Goal: Task Accomplishment & Management: Use online tool/utility

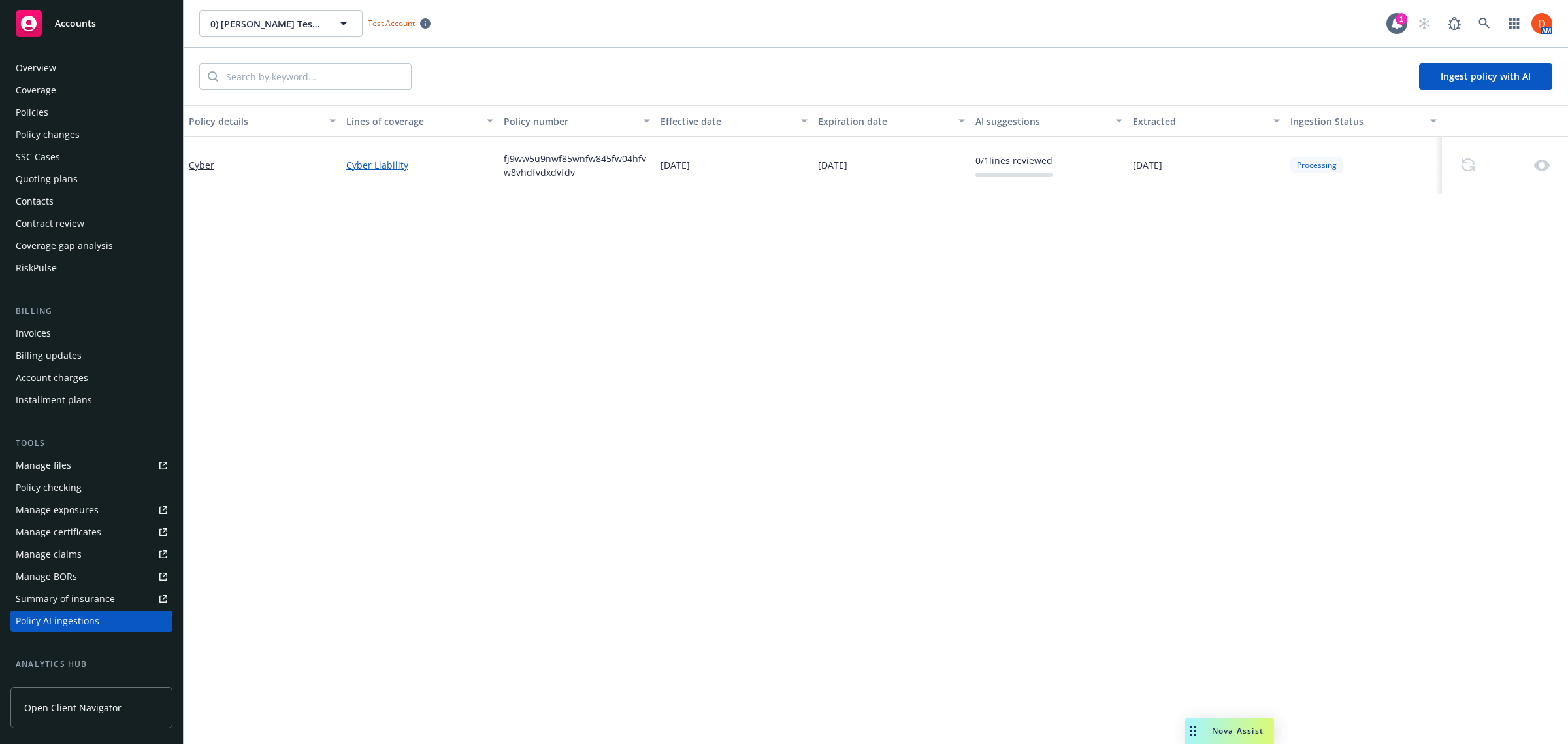
scroll to position [174, 0]
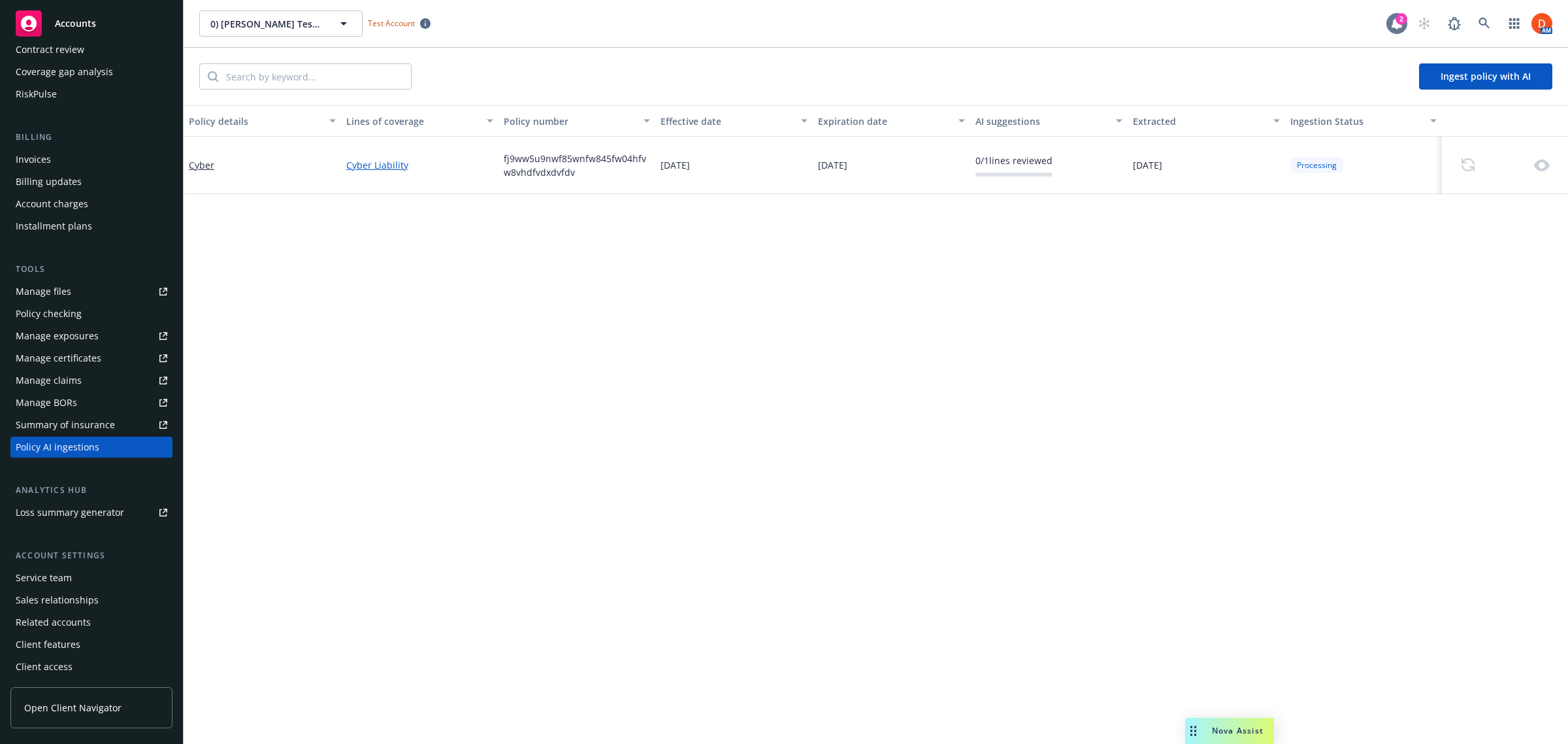
click at [1396, 26] on icon at bounding box center [1396, 24] width 11 height 12
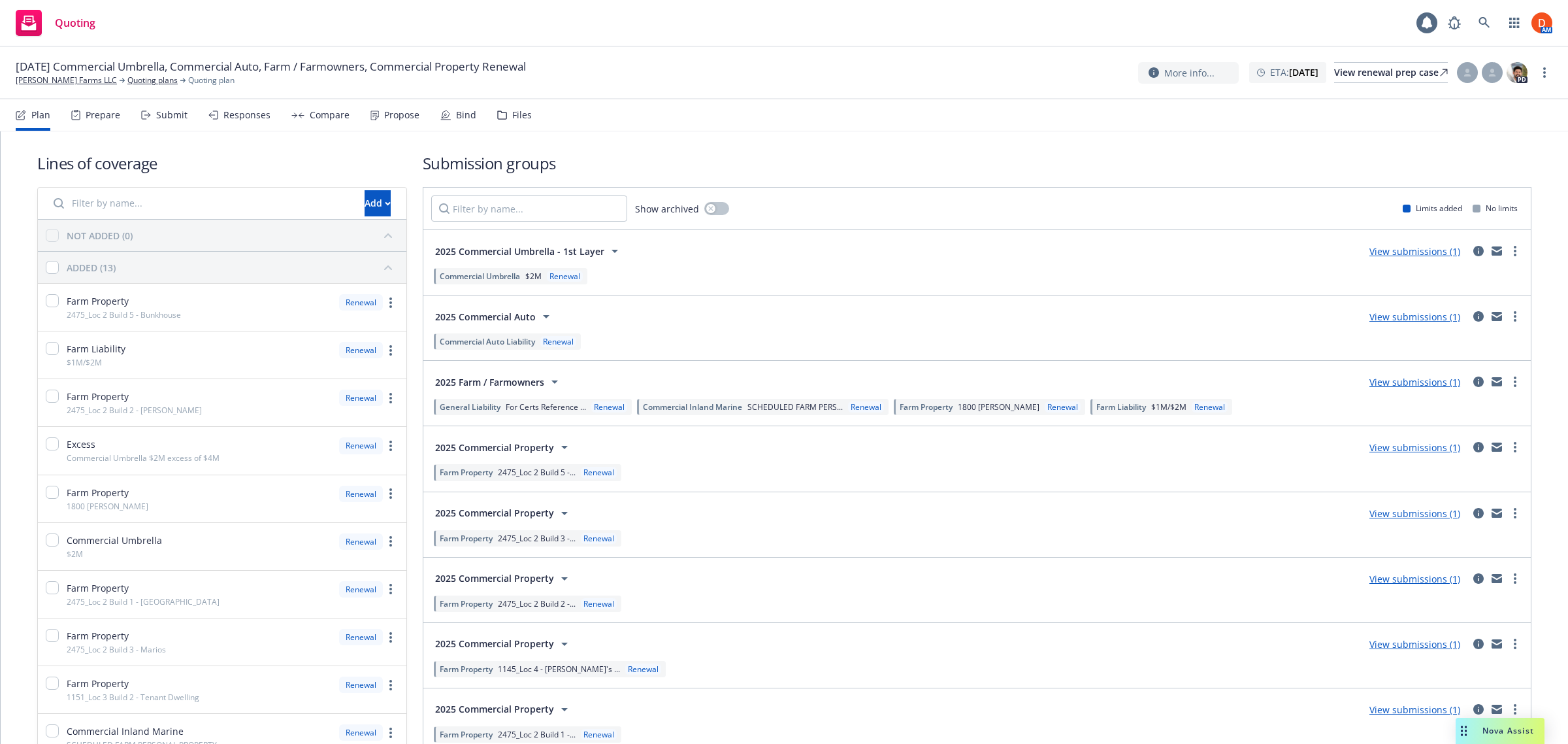
click at [162, 111] on div "Submit" at bounding box center [172, 115] width 31 height 11
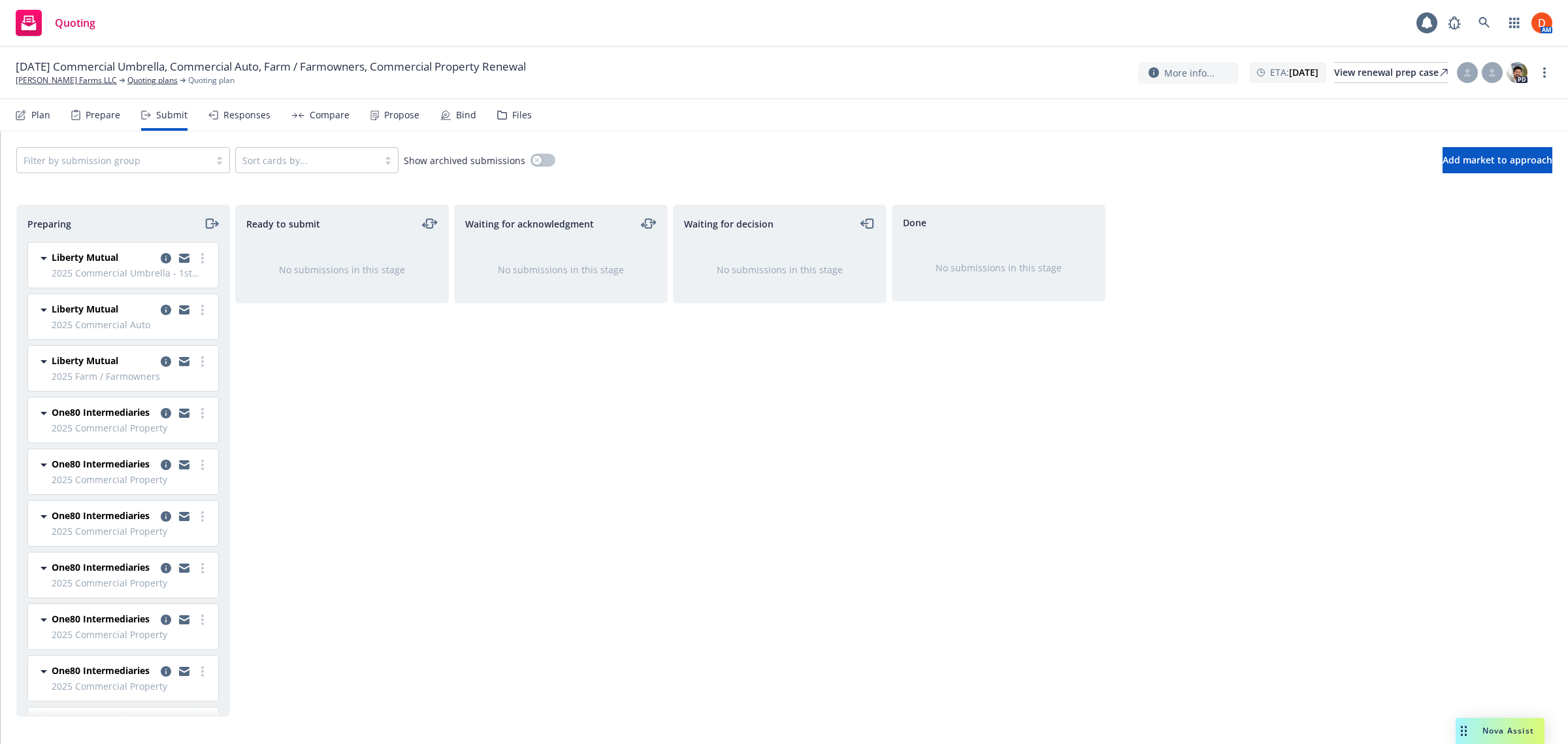
click at [46, 116] on div "Plan" at bounding box center [40, 115] width 19 height 11
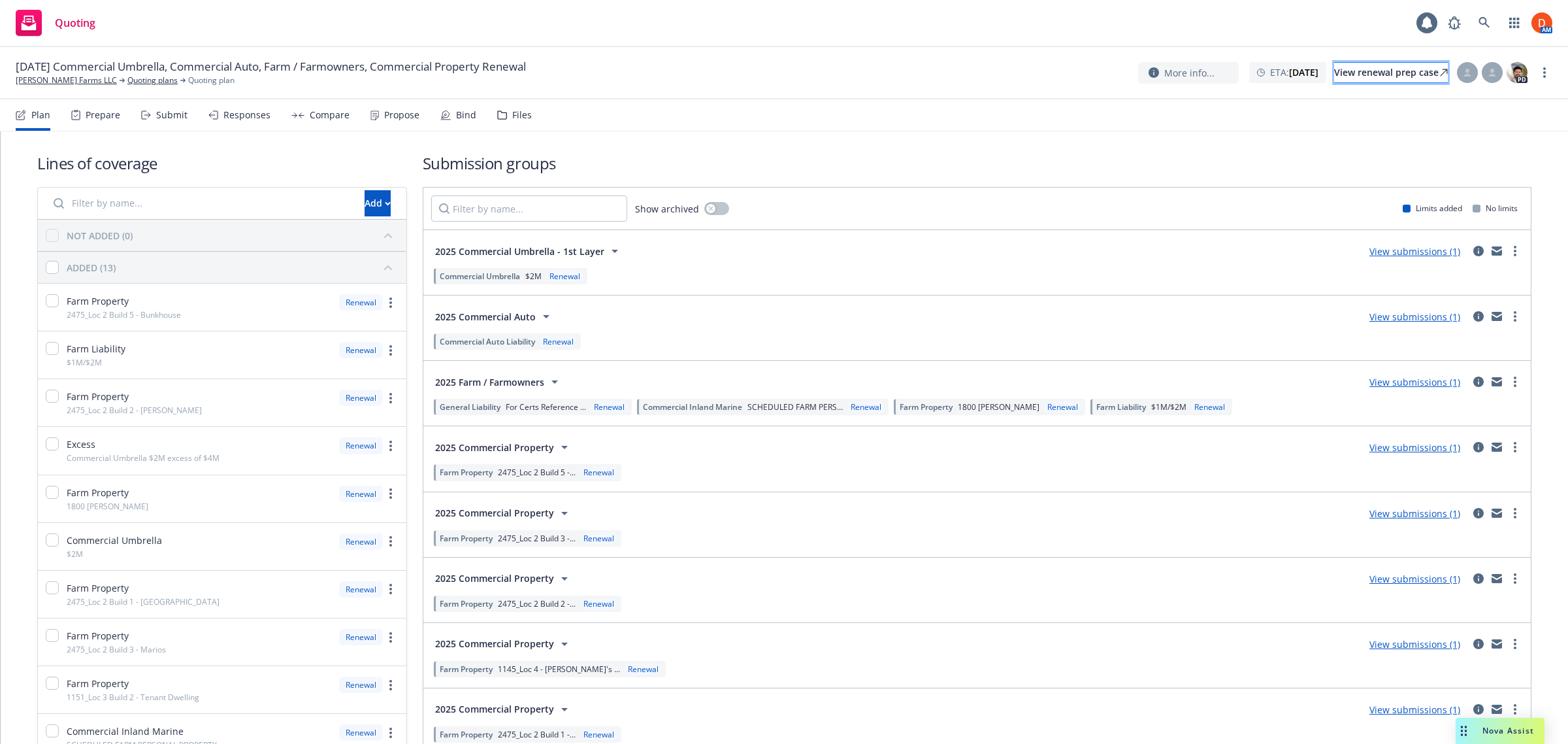
click at [1359, 78] on div "View renewal prep case" at bounding box center [1391, 73] width 114 height 20
click at [514, 118] on div "Files" at bounding box center [522, 115] width 20 height 11
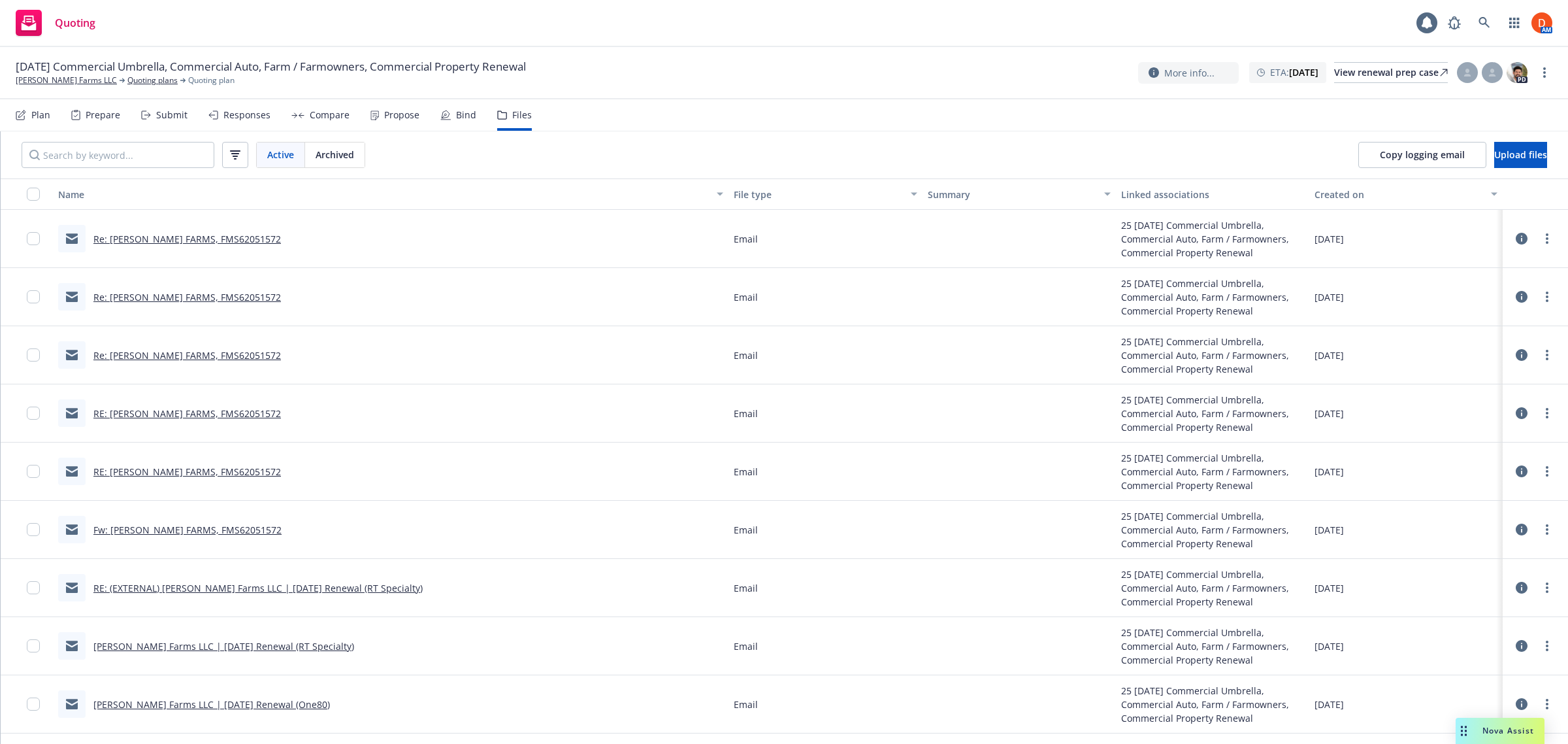
scroll to position [49, 0]
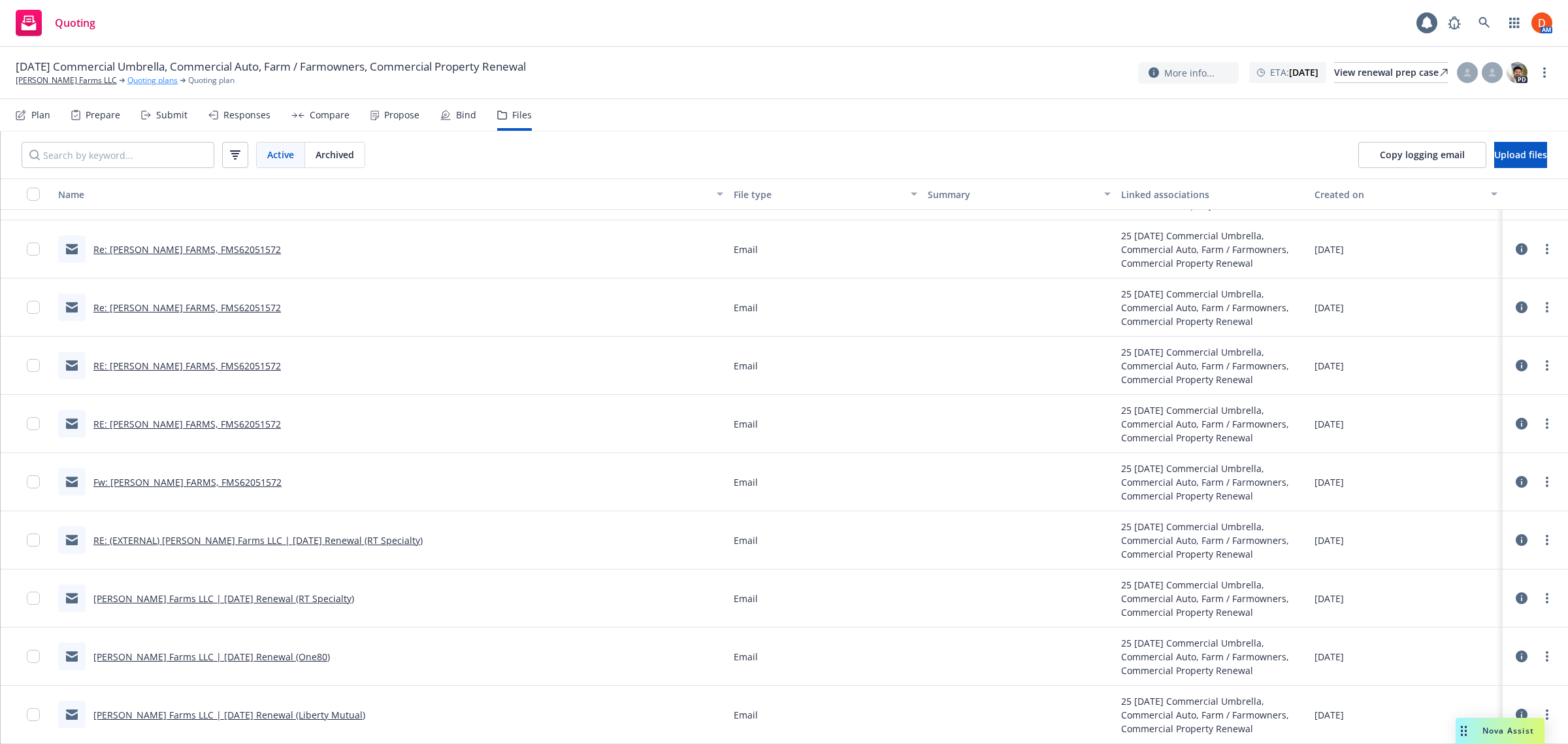
click at [127, 79] on link "Quoting plans" at bounding box center [152, 80] width 50 height 12
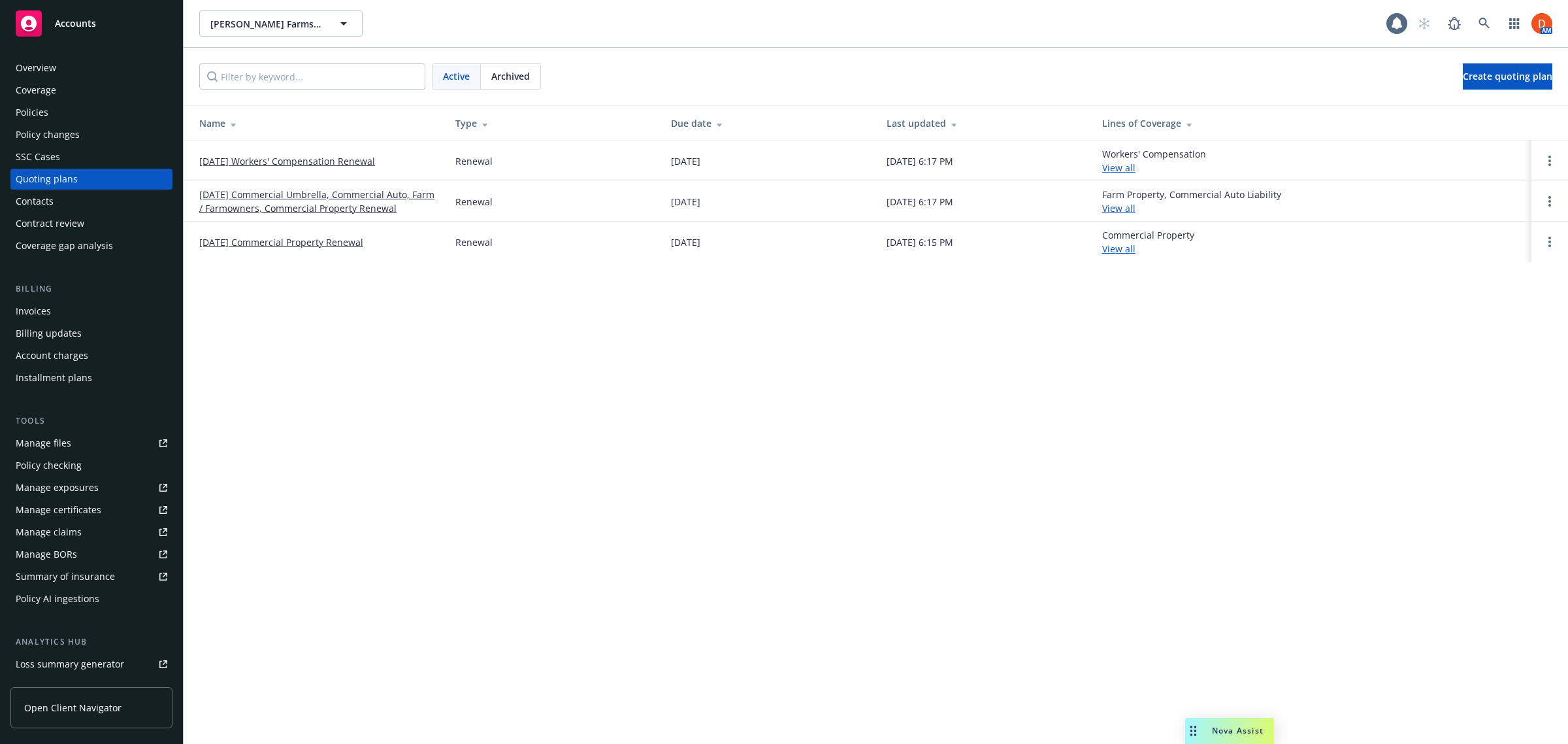
click at [314, 243] on link "[DATE] Commercial Property Renewal" at bounding box center [280, 242] width 164 height 14
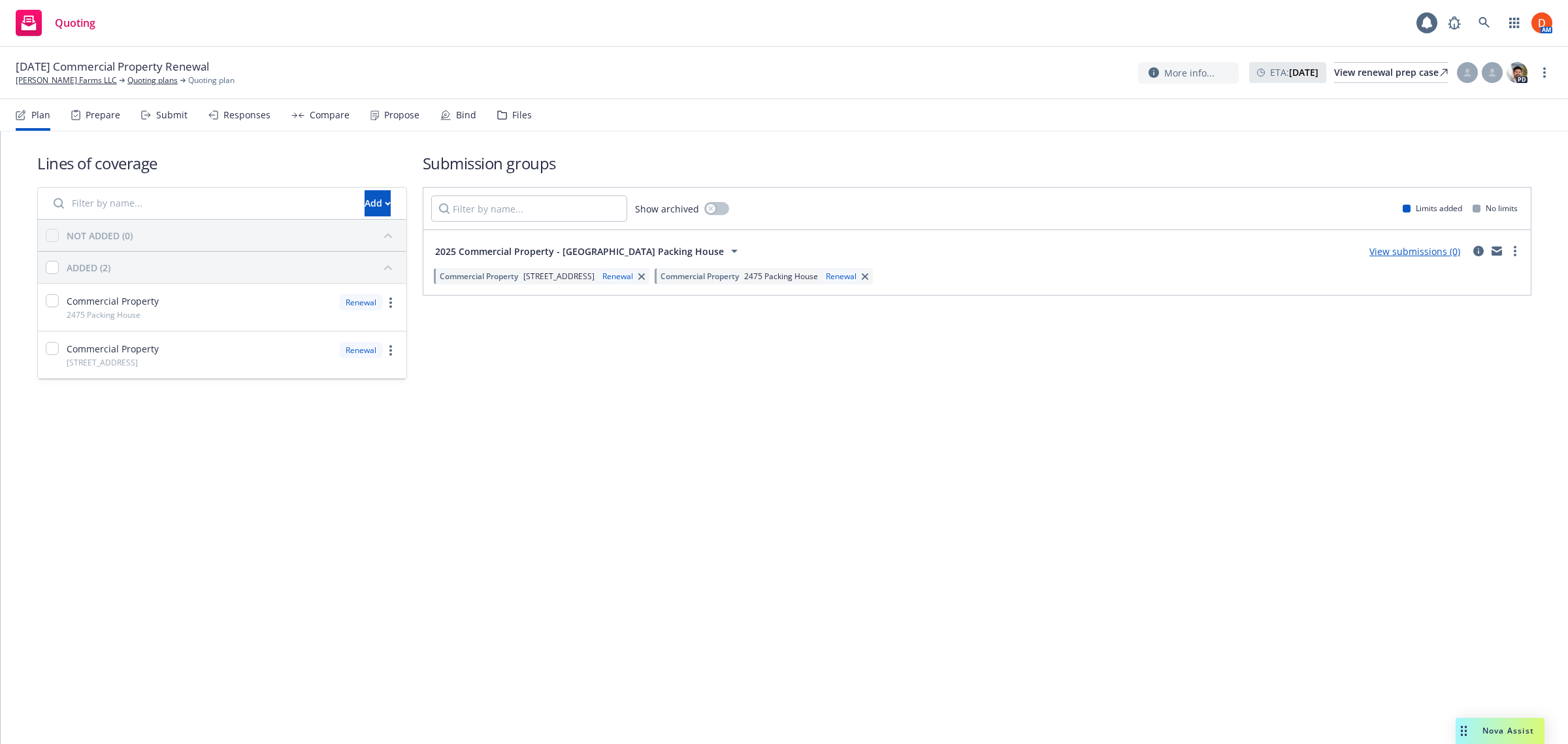
click at [497, 112] on icon at bounding box center [502, 115] width 10 height 9
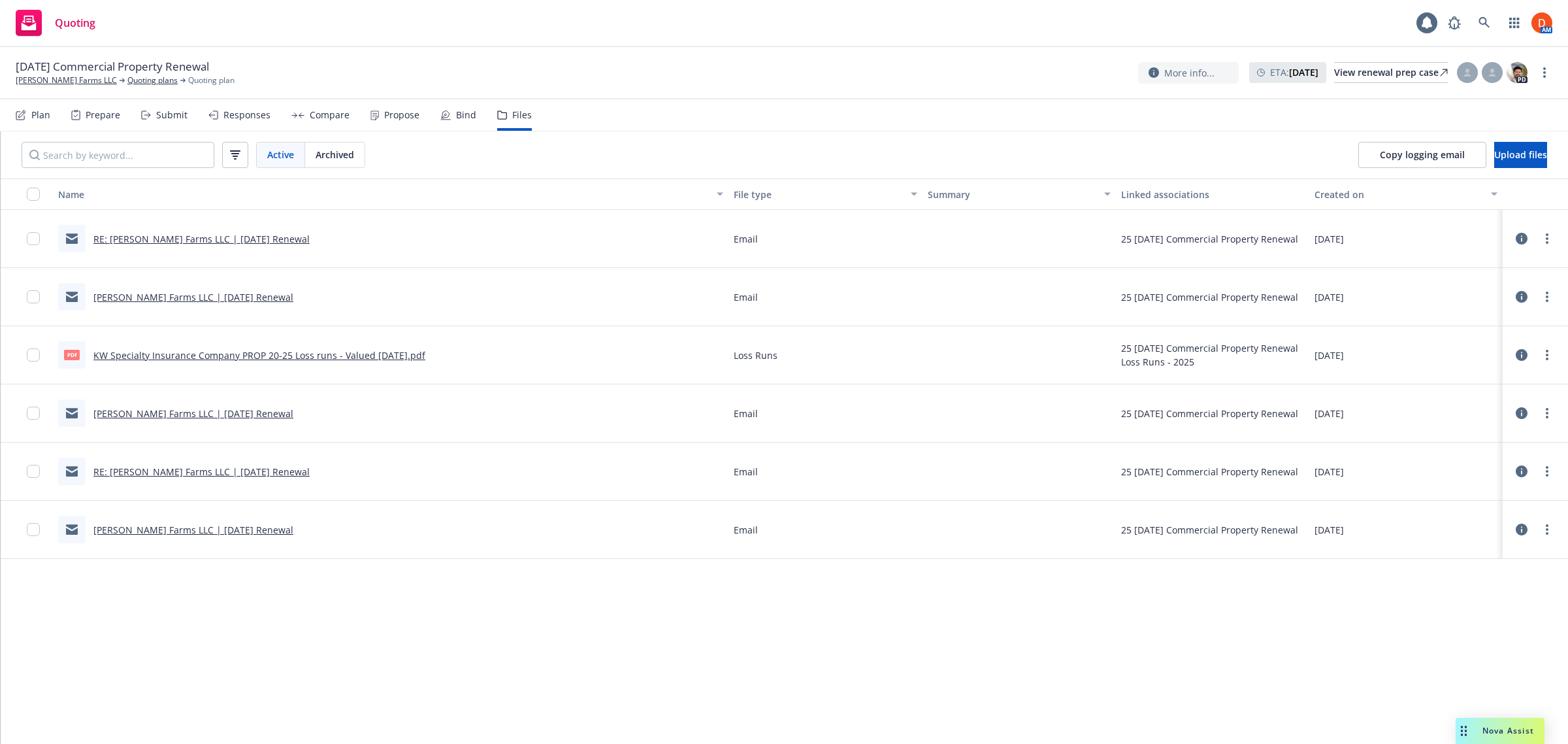
click at [236, 237] on link "RE: Giusti Farms LLC | 08/21/25 Renewal" at bounding box center [201, 238] width 217 height 13
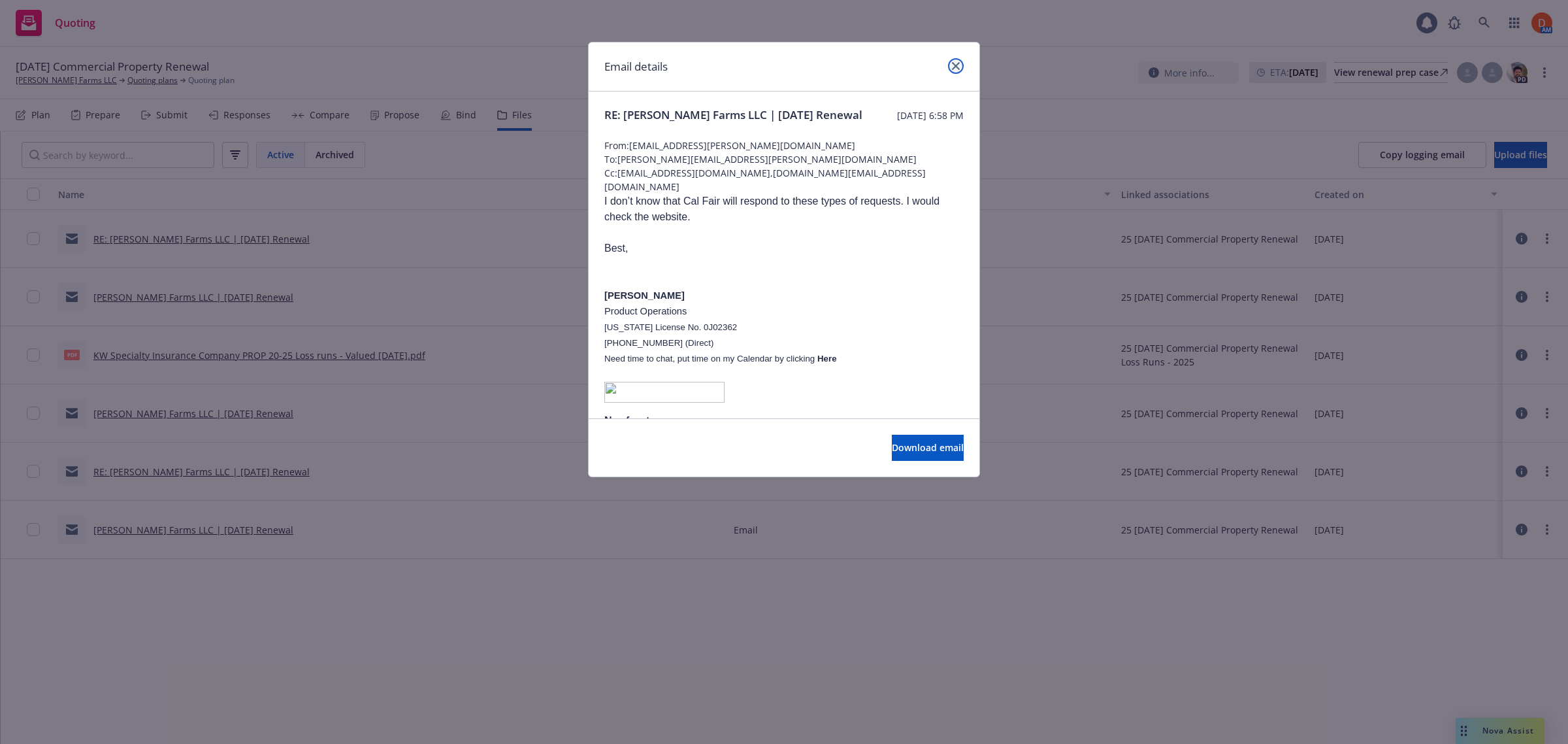
click at [954, 66] on icon "close" at bounding box center [956, 66] width 8 height 8
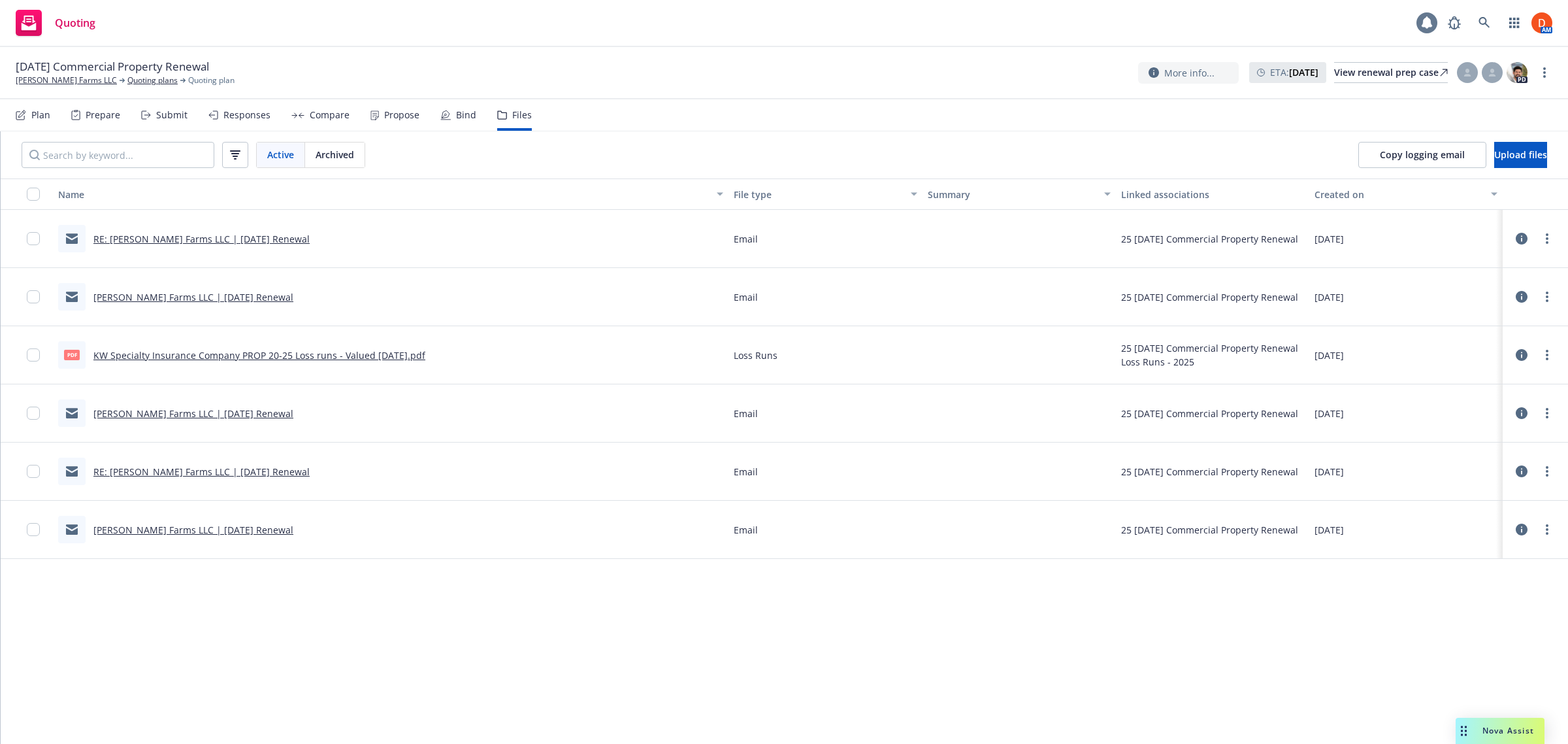
click at [1419, 26] on div at bounding box center [1426, 23] width 21 height 21
click at [46, 76] on link "Giusti Farms LLC" at bounding box center [66, 80] width 101 height 12
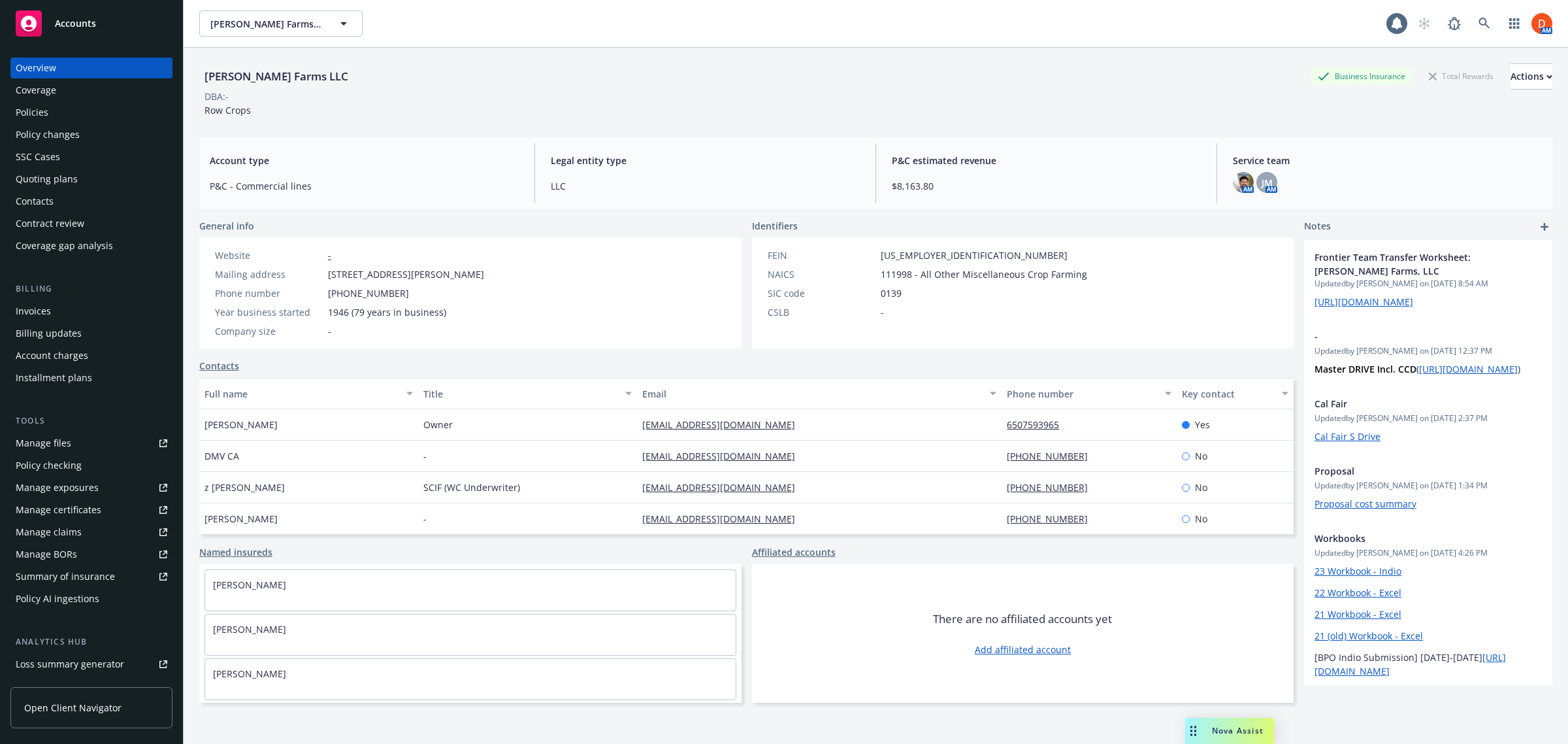
click at [66, 105] on div "Policies" at bounding box center [91, 112] width 152 height 21
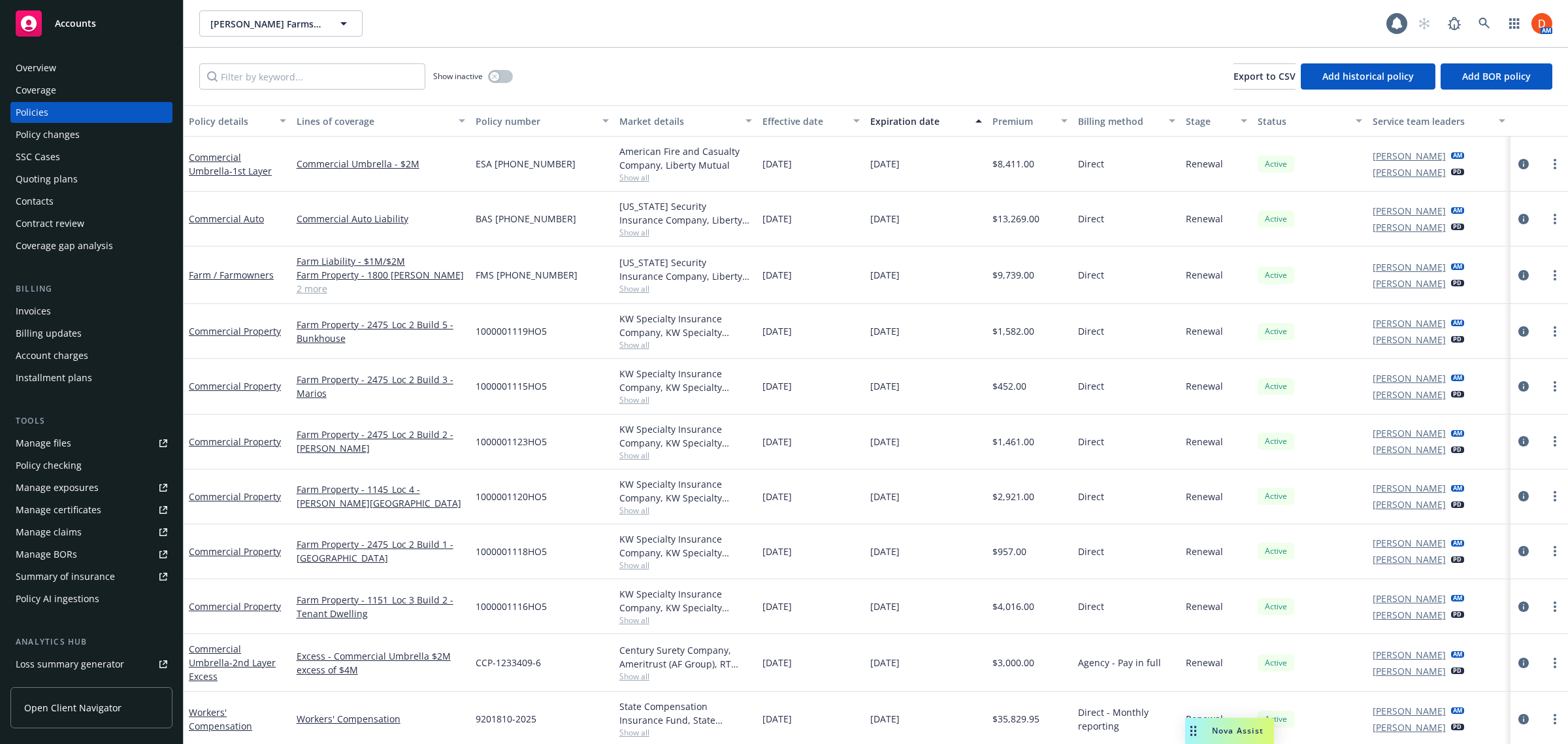
click at [355, 49] on div "Show inactive Export to CSV Add historical policy Add BOR policy" at bounding box center [875, 76] width 1385 height 58
click at [344, 80] on input "Filter by keyword..." at bounding box center [312, 76] width 226 height 26
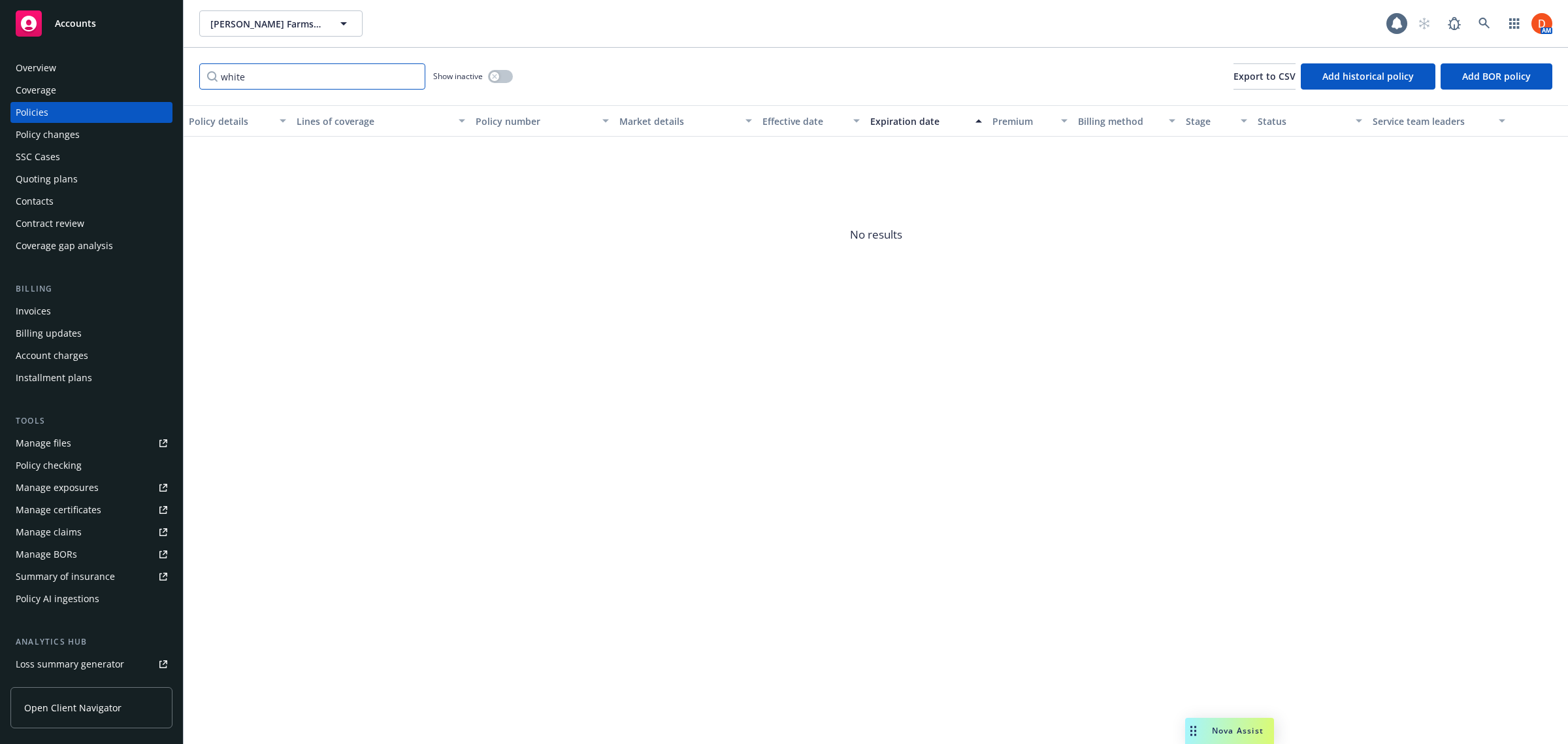
type input "white"
click at [501, 70] on button "button" at bounding box center [500, 75] width 24 height 13
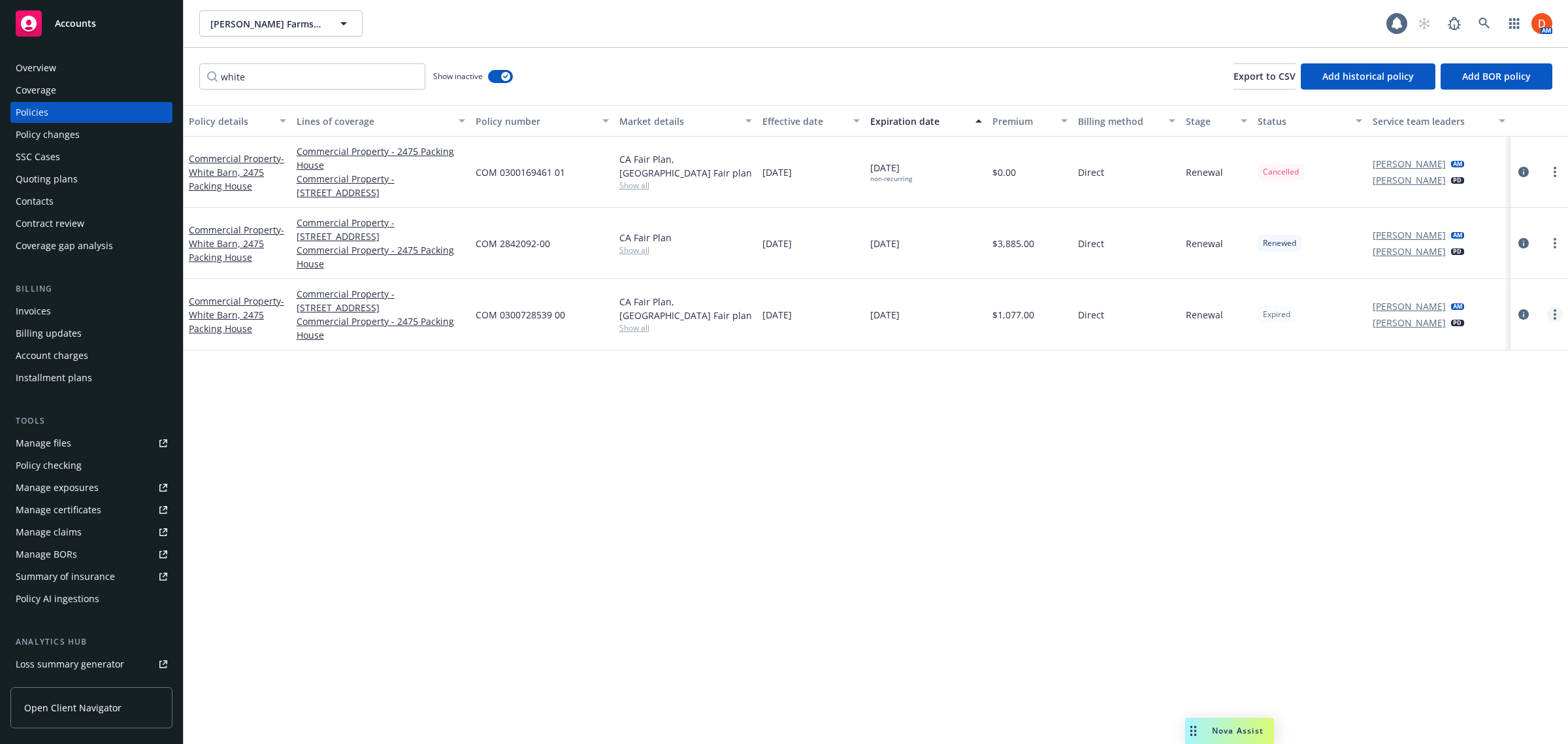
click at [1557, 314] on link "more" at bounding box center [1555, 315] width 16 height 16
click at [1509, 372] on link "Renew with incumbent" at bounding box center [1486, 367] width 154 height 26
select select "12"
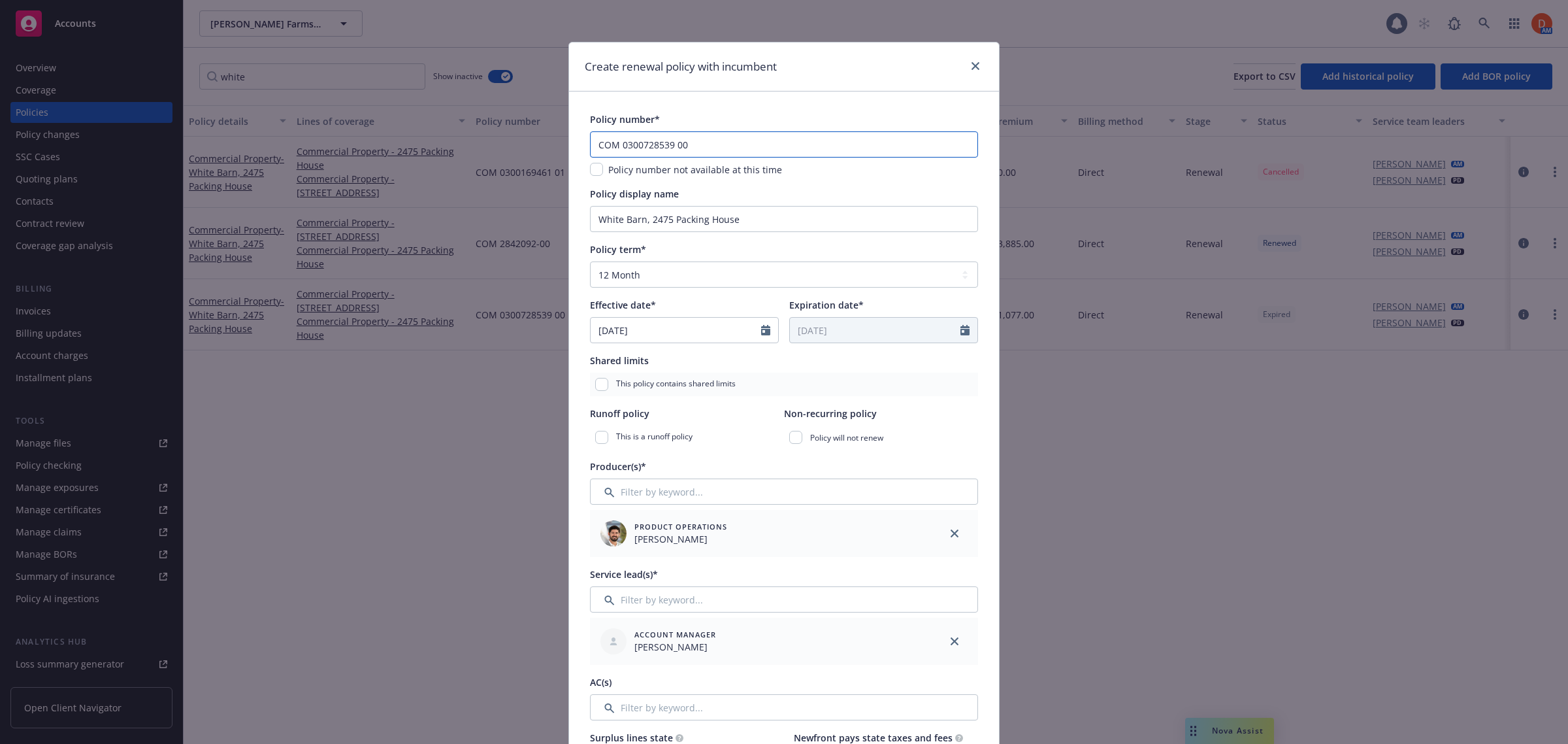
drag, startPoint x: 701, startPoint y: 141, endPoint x: 498, endPoint y: 136, distance: 203.1
click at [498, 136] on div "Create renewal policy with incumbent Policy number* COM 0300728539 00 Policy nu…" at bounding box center [784, 372] width 1568 height 744
paste input "1"
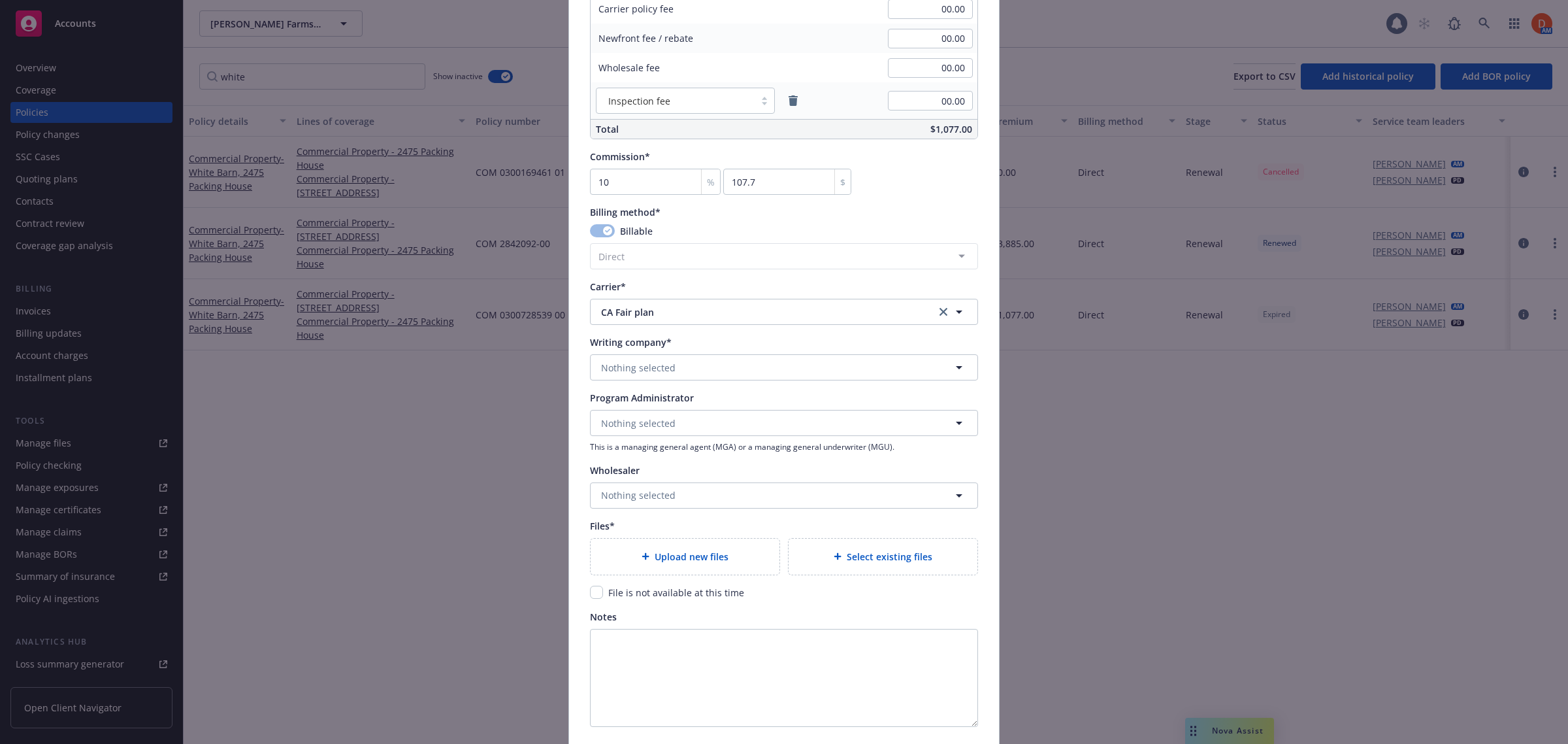
scroll to position [980, 0]
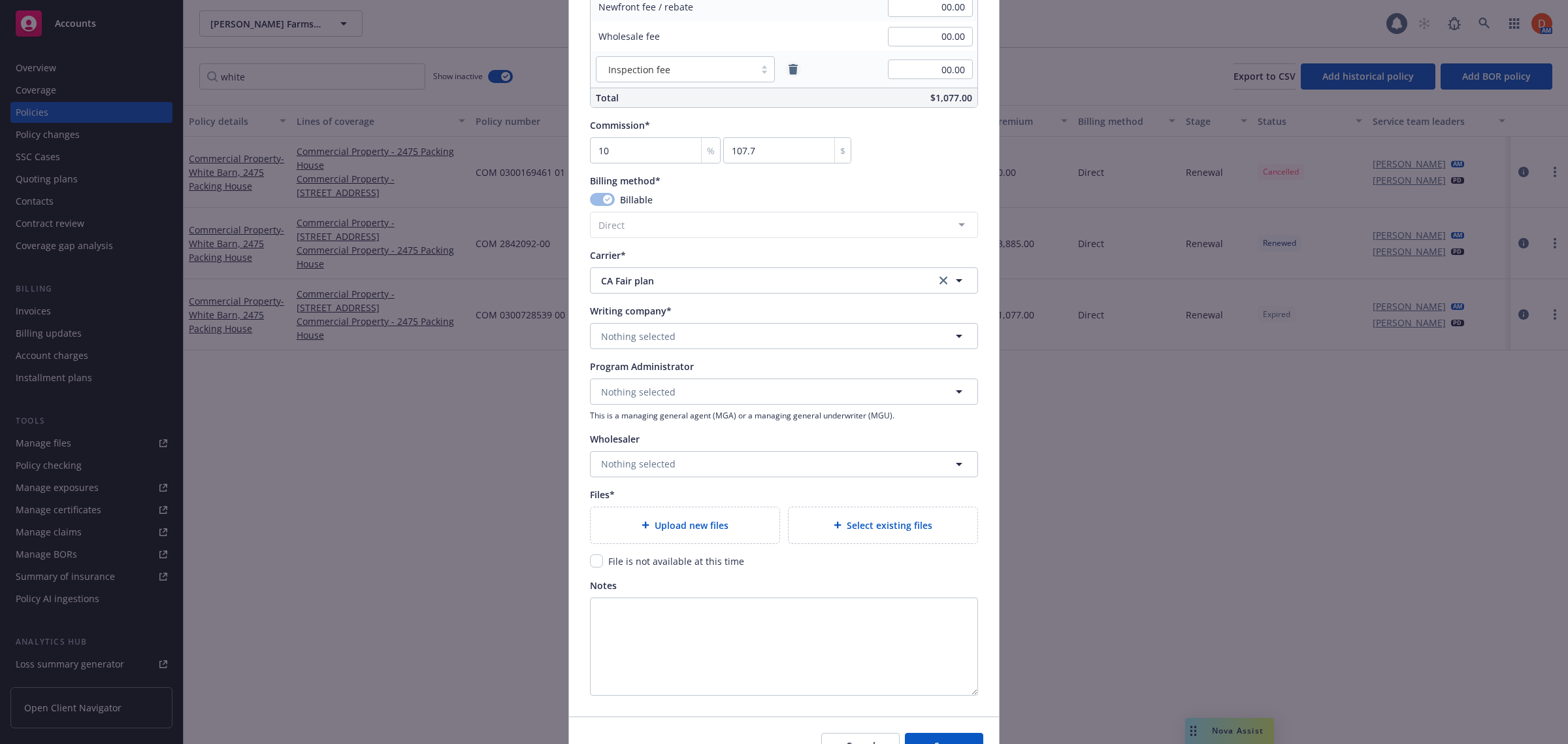
type input "COM 0300728539 01"
click at [789, 71] on icon "remove" at bounding box center [793, 69] width 9 height 11
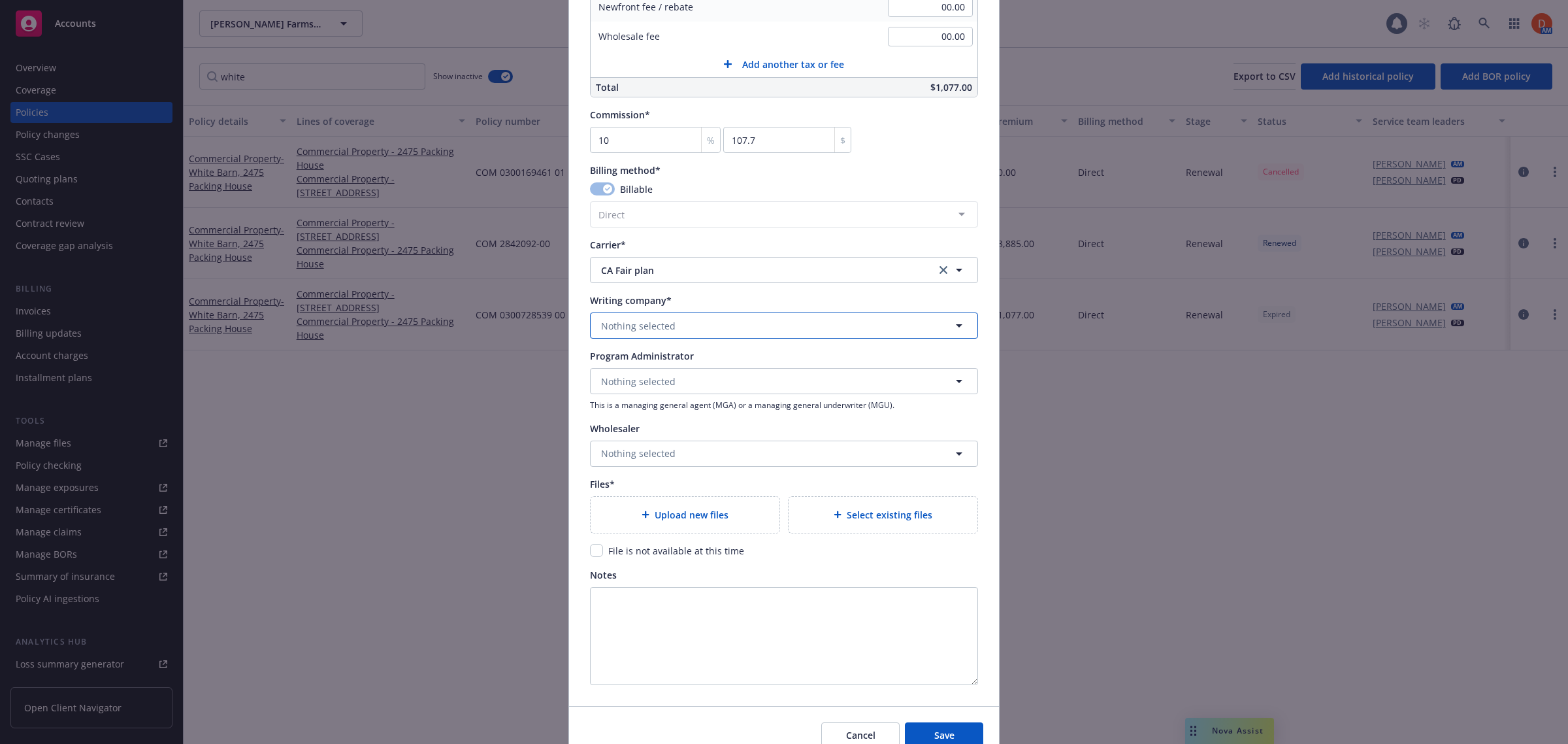
click at [712, 321] on button "Nothing selected" at bounding box center [784, 325] width 388 height 26
click at [665, 371] on span "Domestic - 9995" at bounding box center [639, 376] width 70 height 14
click at [592, 549] on input "checkbox" at bounding box center [596, 550] width 13 height 13
checkbox input "true"
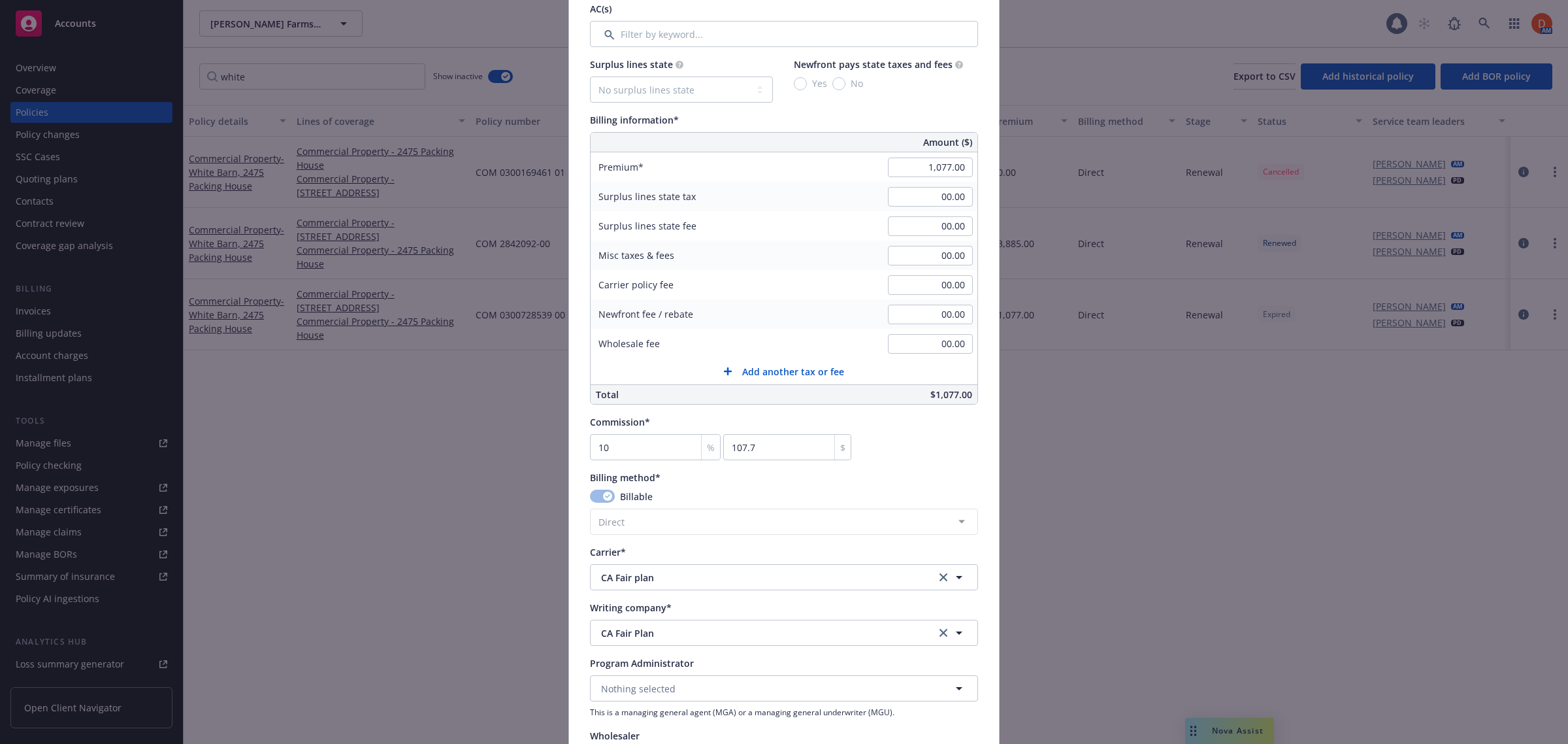
scroll to position [634, 0]
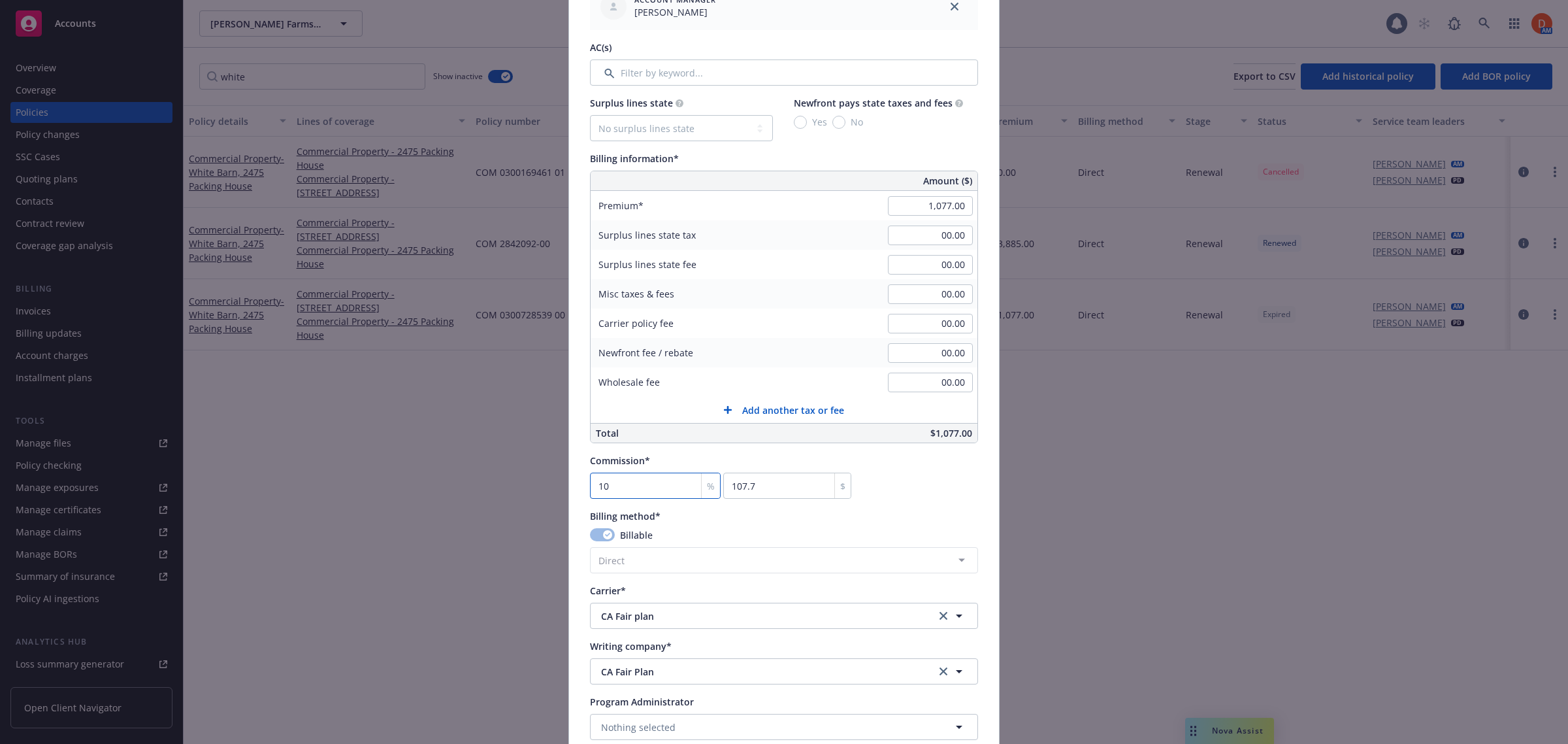
type input "0"
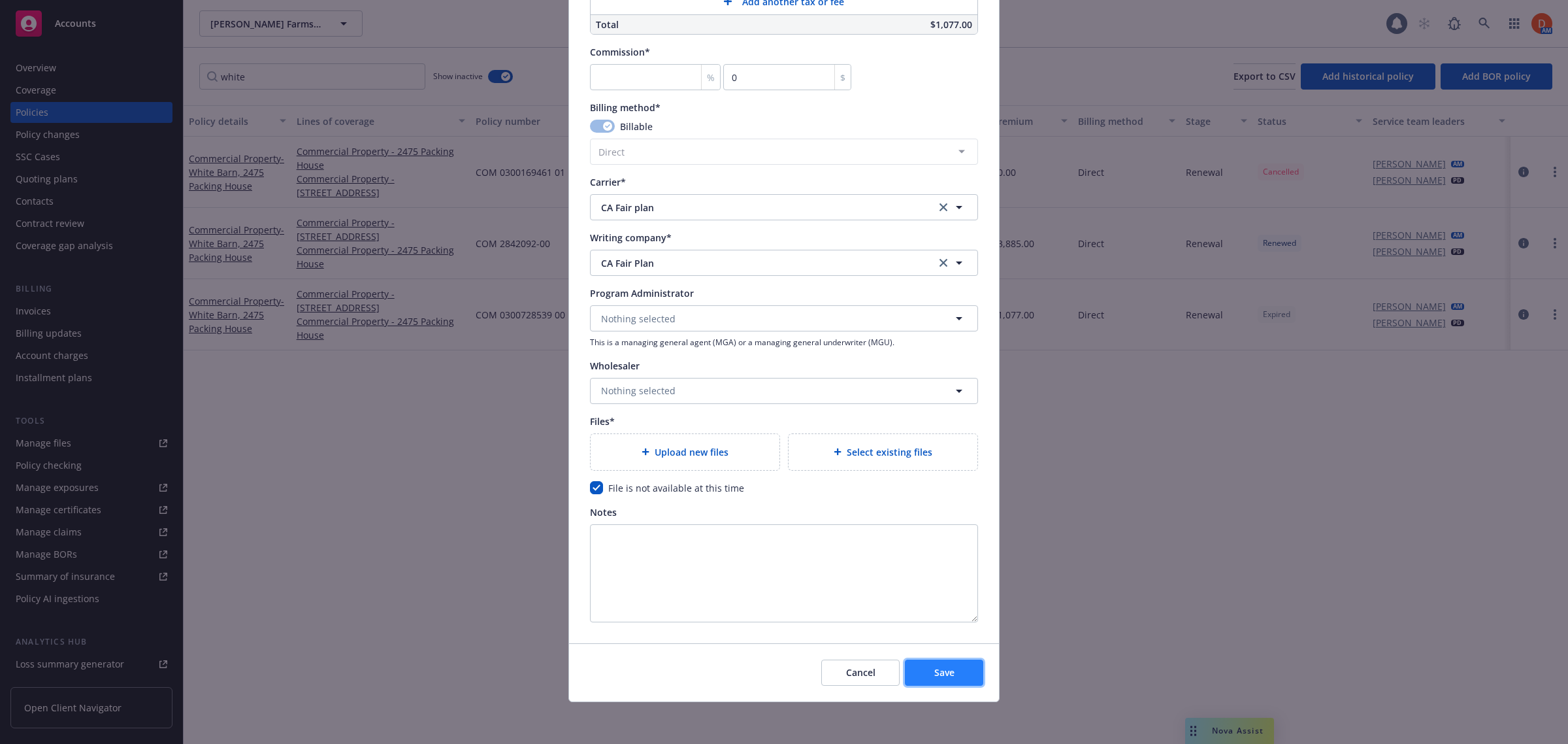
click at [960, 678] on button "Save" at bounding box center [944, 672] width 78 height 26
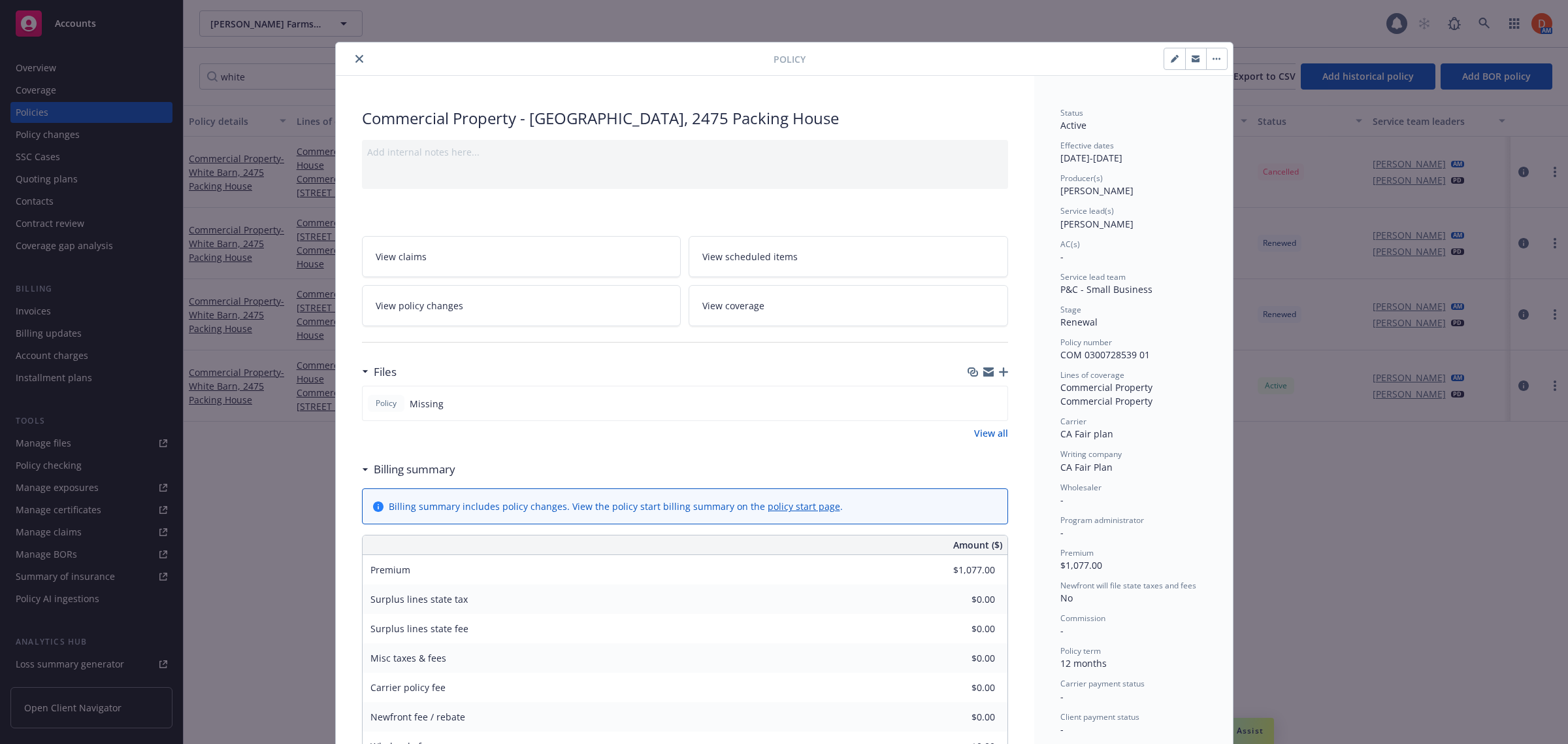
click at [356, 60] on icon "close" at bounding box center [360, 59] width 8 height 8
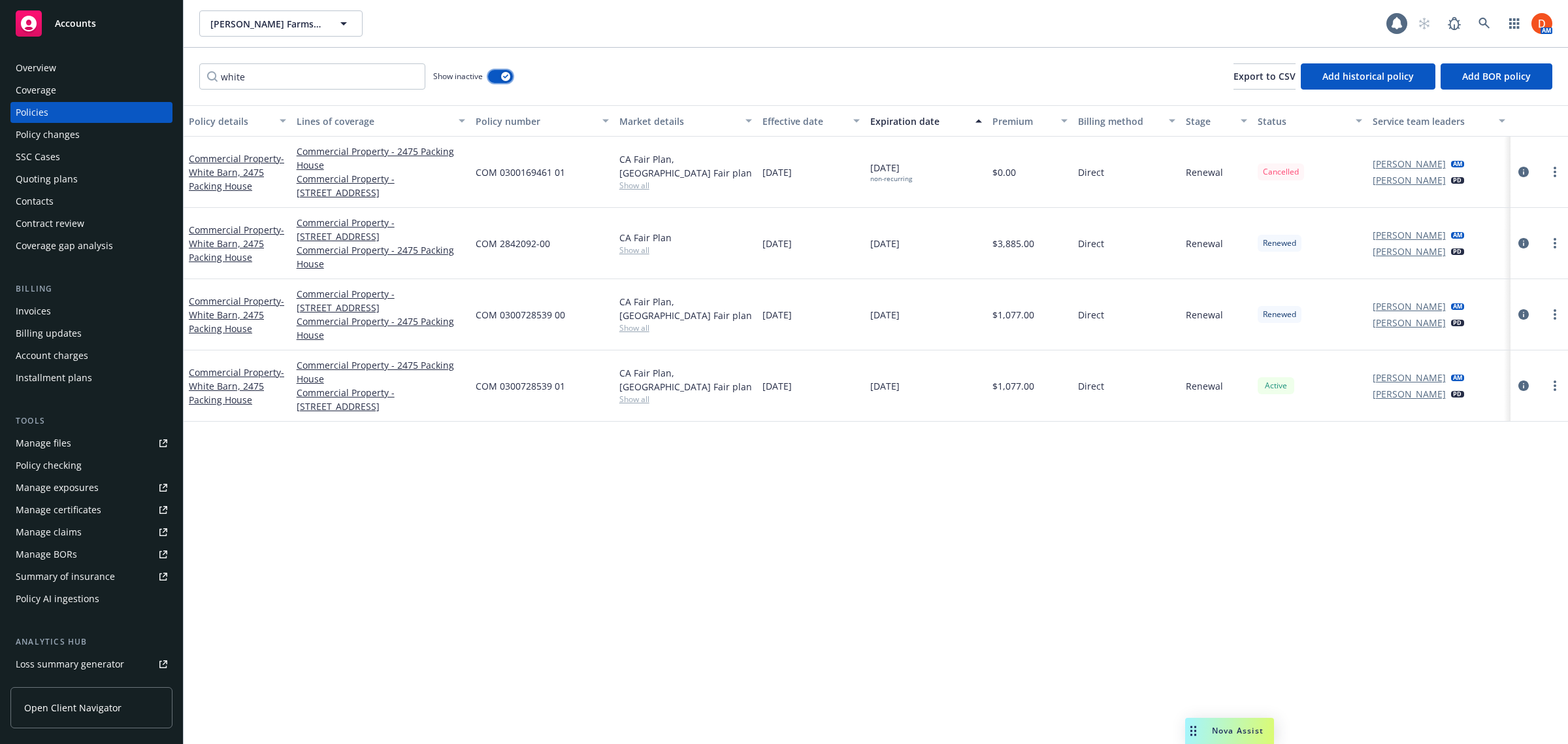
click at [501, 75] on button "button" at bounding box center [500, 75] width 24 height 13
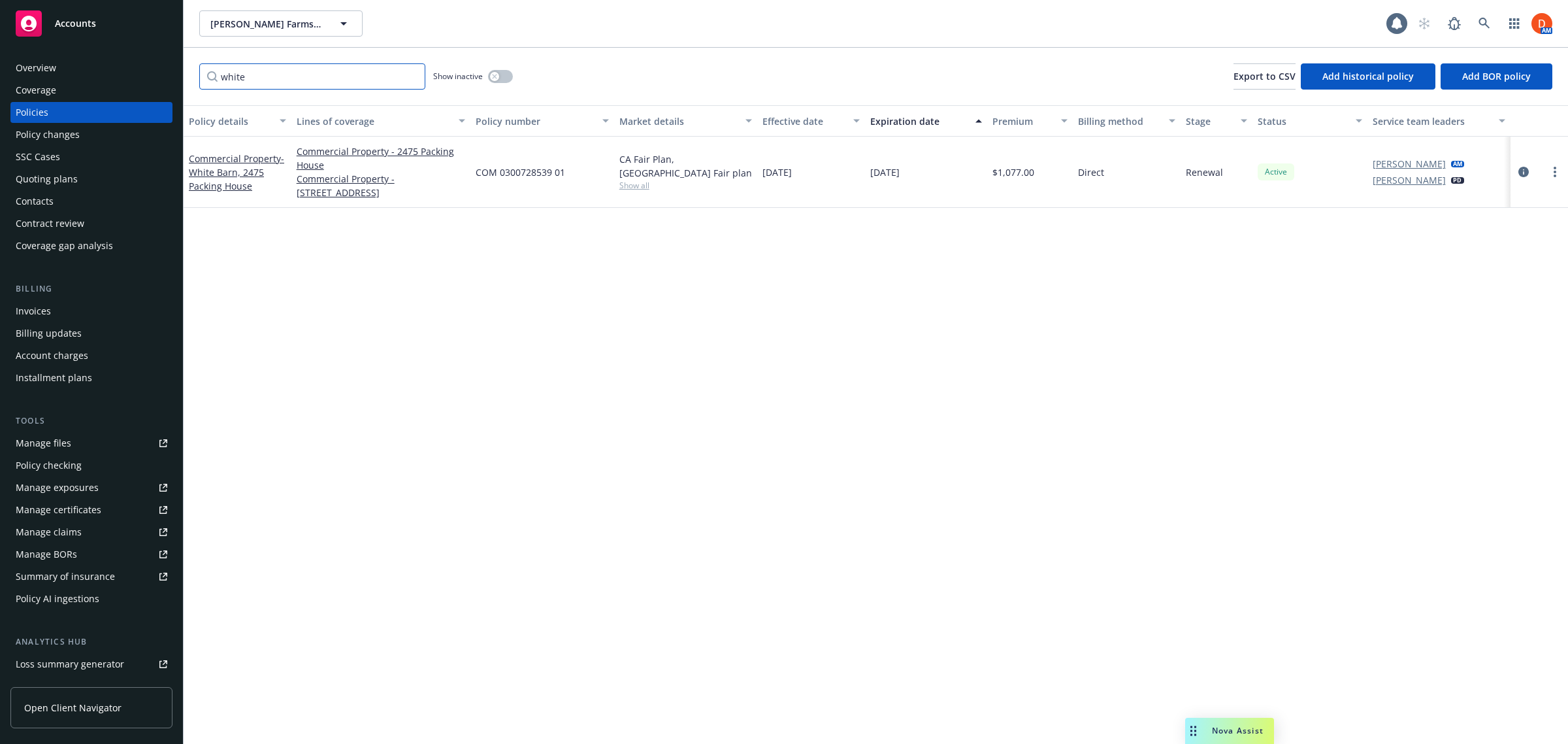
click at [413, 75] on input "white" at bounding box center [312, 76] width 226 height 26
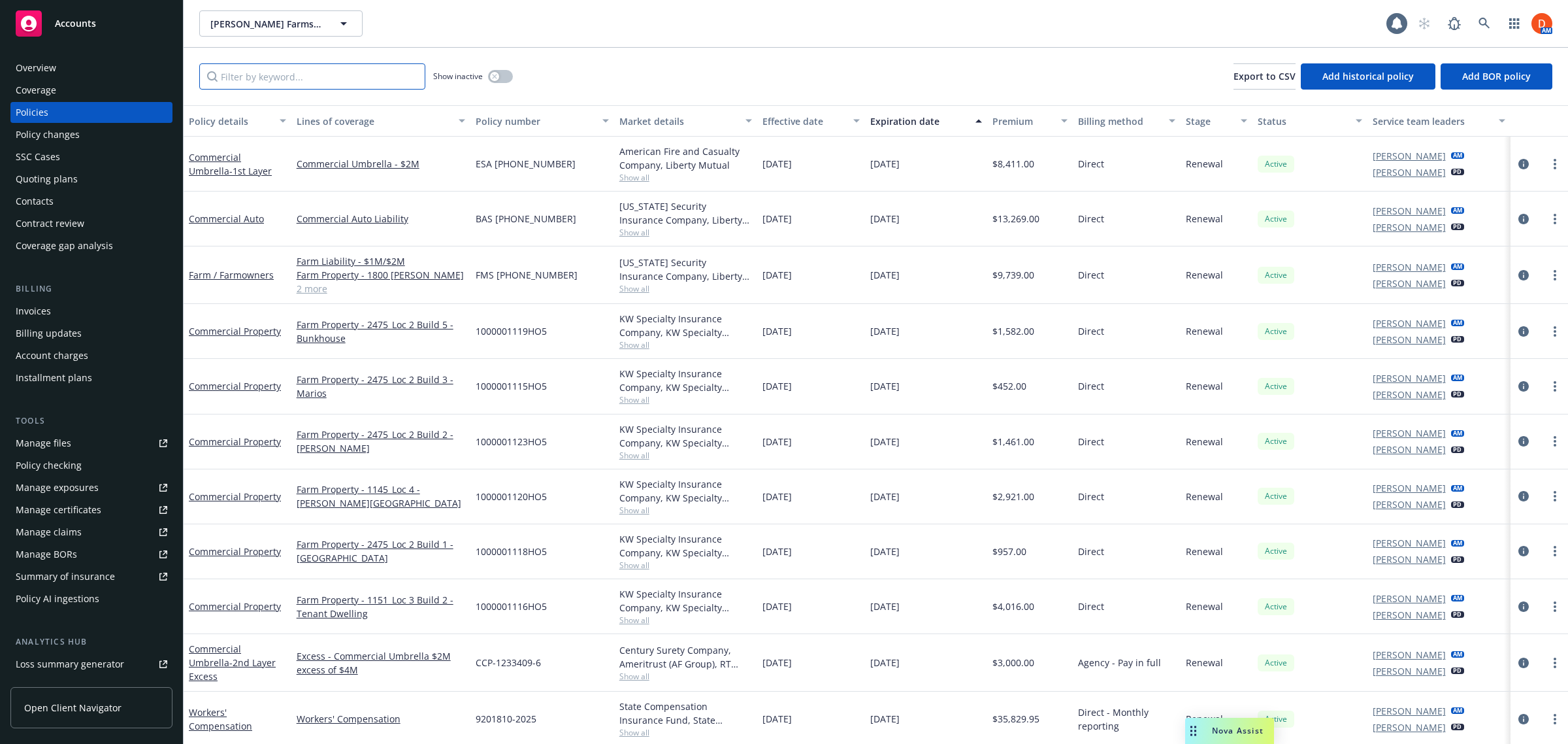
scroll to position [73, 0]
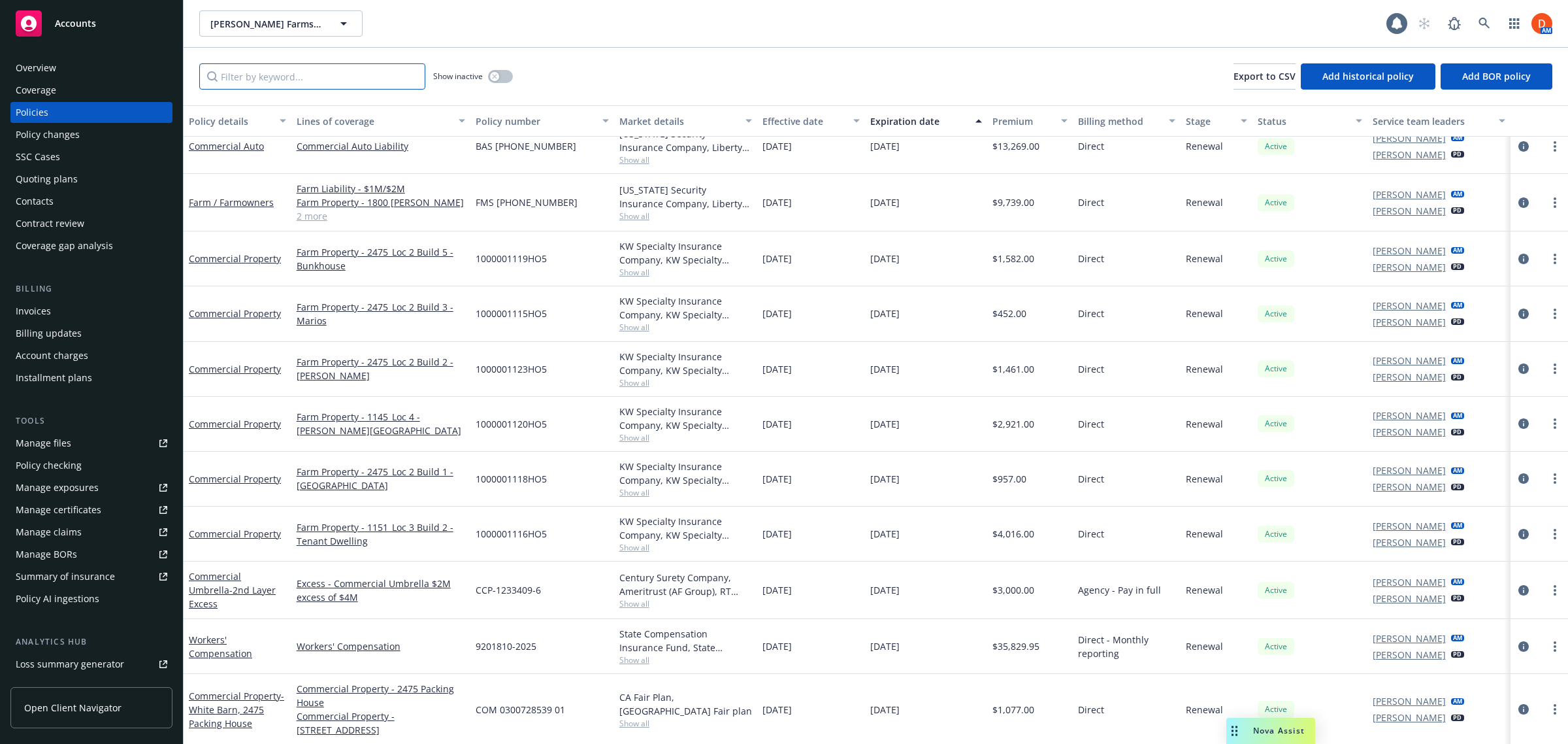
drag, startPoint x: 1193, startPoint y: 730, endPoint x: 1234, endPoint y: 736, distance: 41.4
click at [1234, 736] on icon "Drag to move" at bounding box center [1235, 730] width 6 height 11
click at [1227, 730] on icon "Drag to move" at bounding box center [1230, 730] width 6 height 11
click at [1474, 23] on link at bounding box center [1484, 24] width 26 height 26
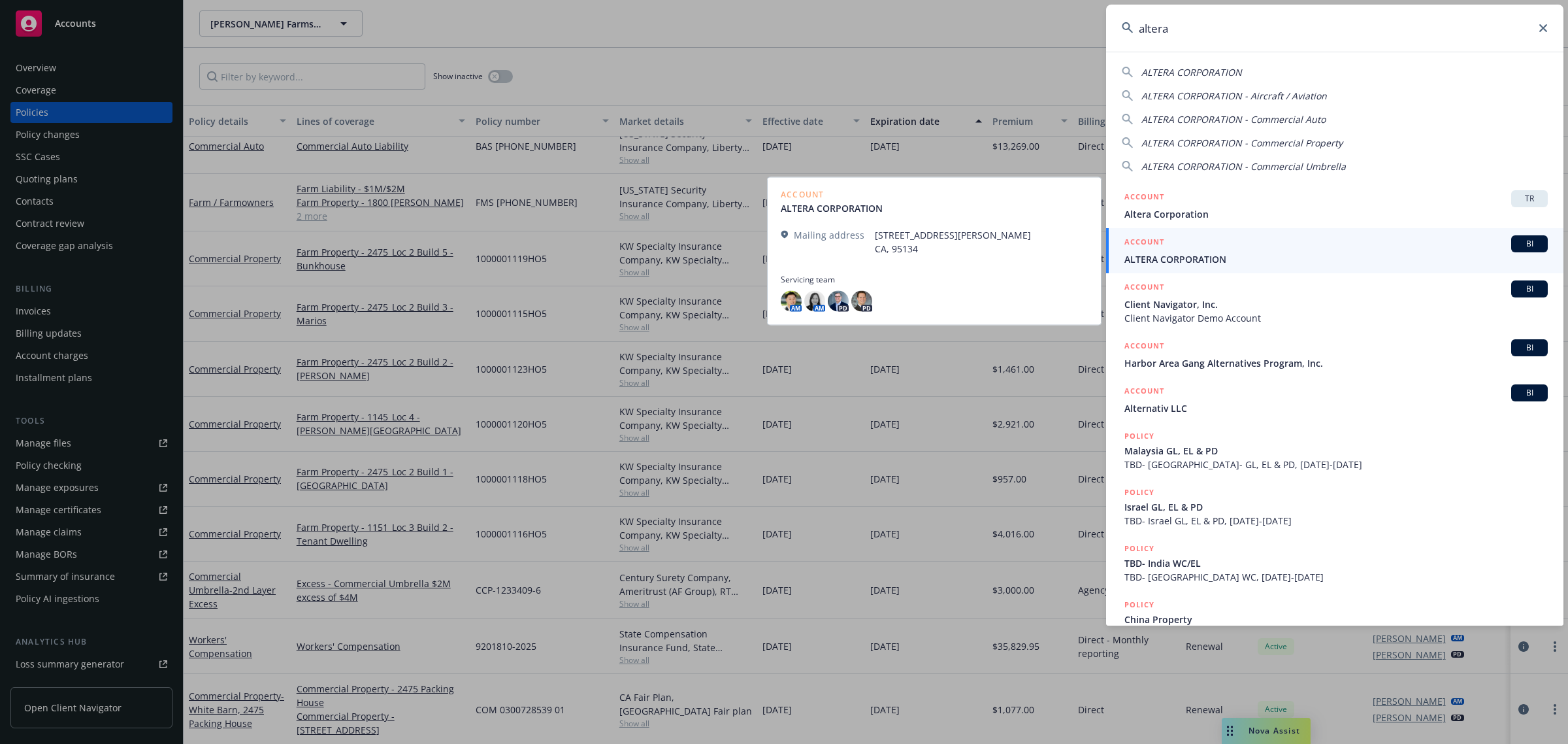
type input "altera"
click at [1297, 256] on span "ALTERA CORPORATION" at bounding box center [1336, 259] width 423 height 14
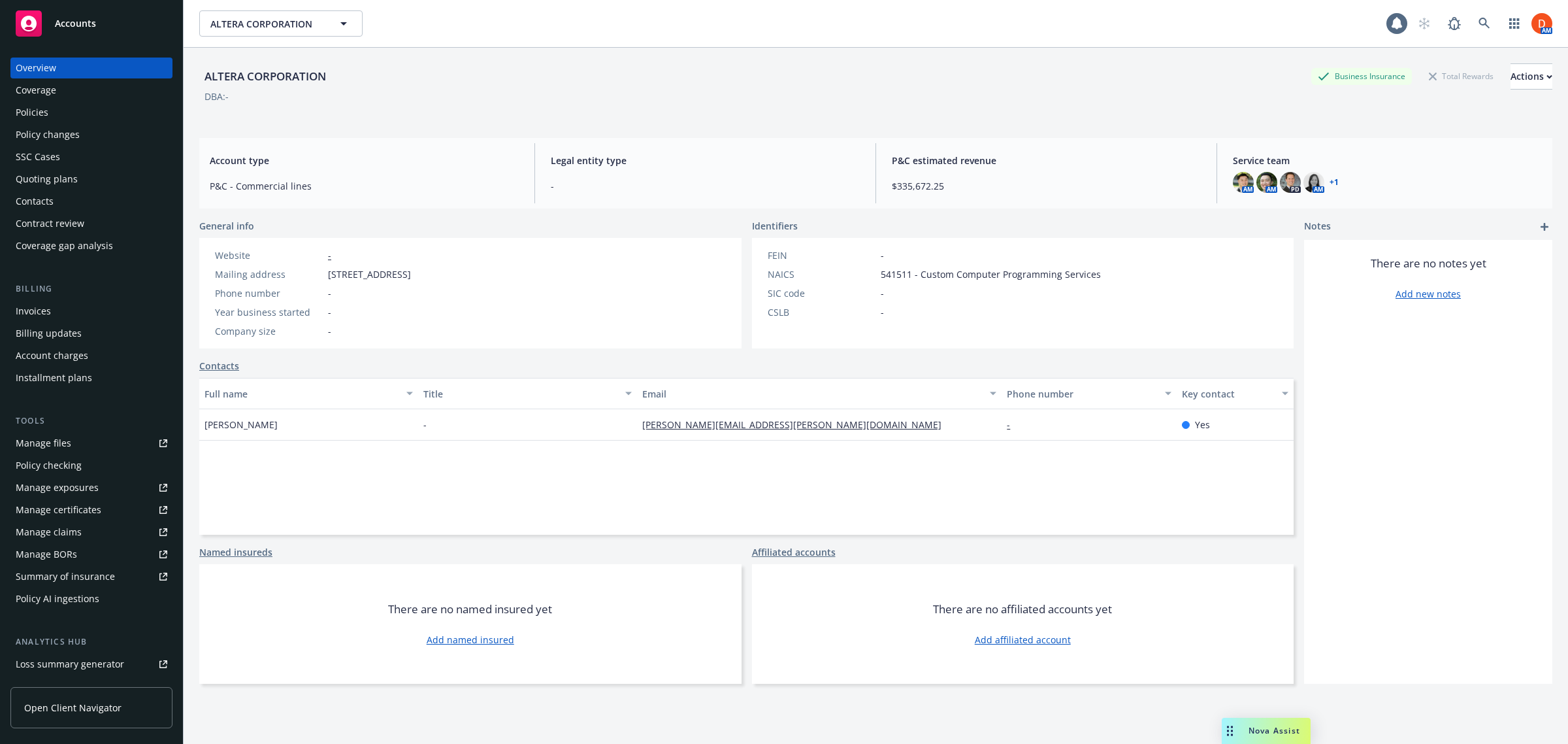
click at [48, 103] on div "Policies" at bounding box center [91, 112] width 152 height 21
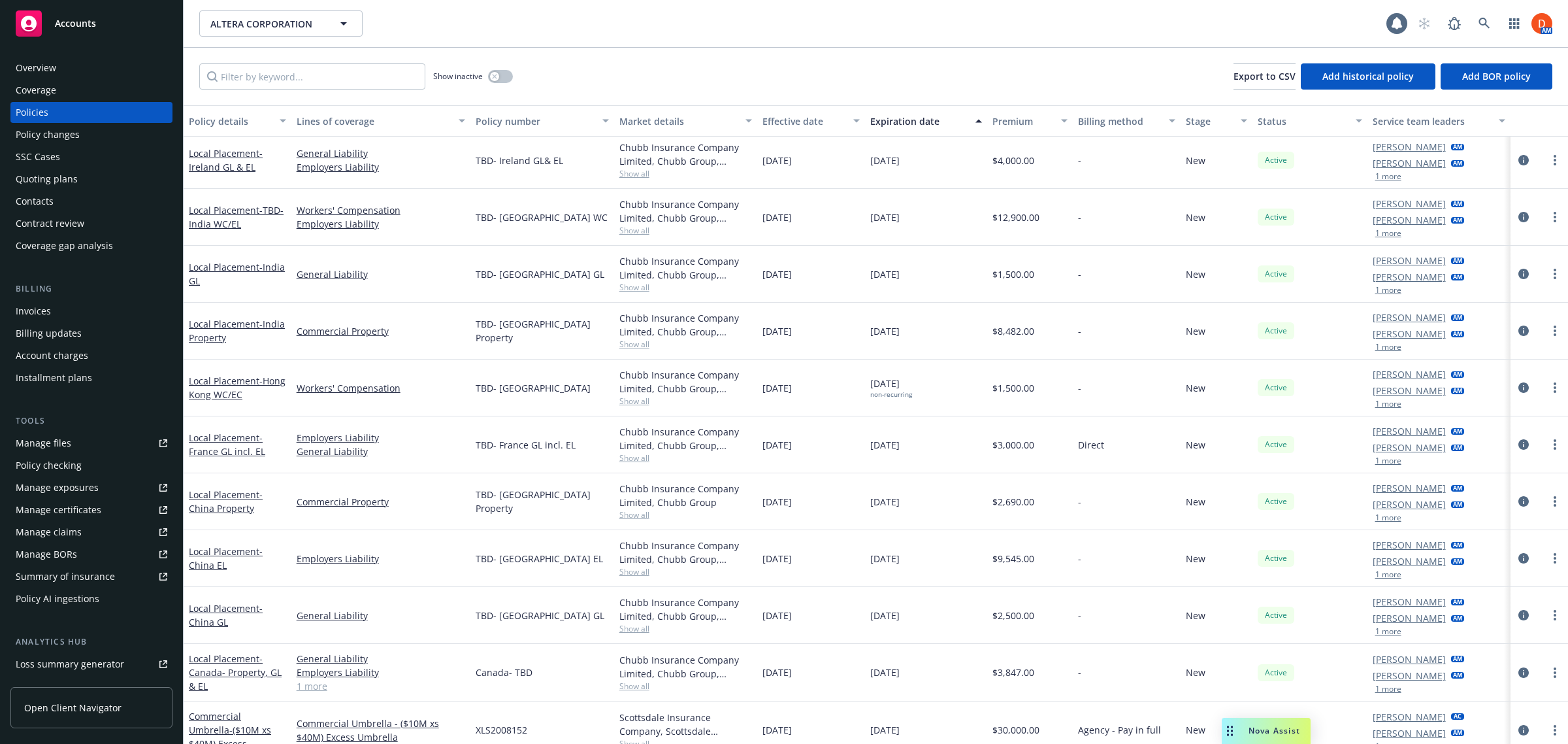
scroll to position [915, 0]
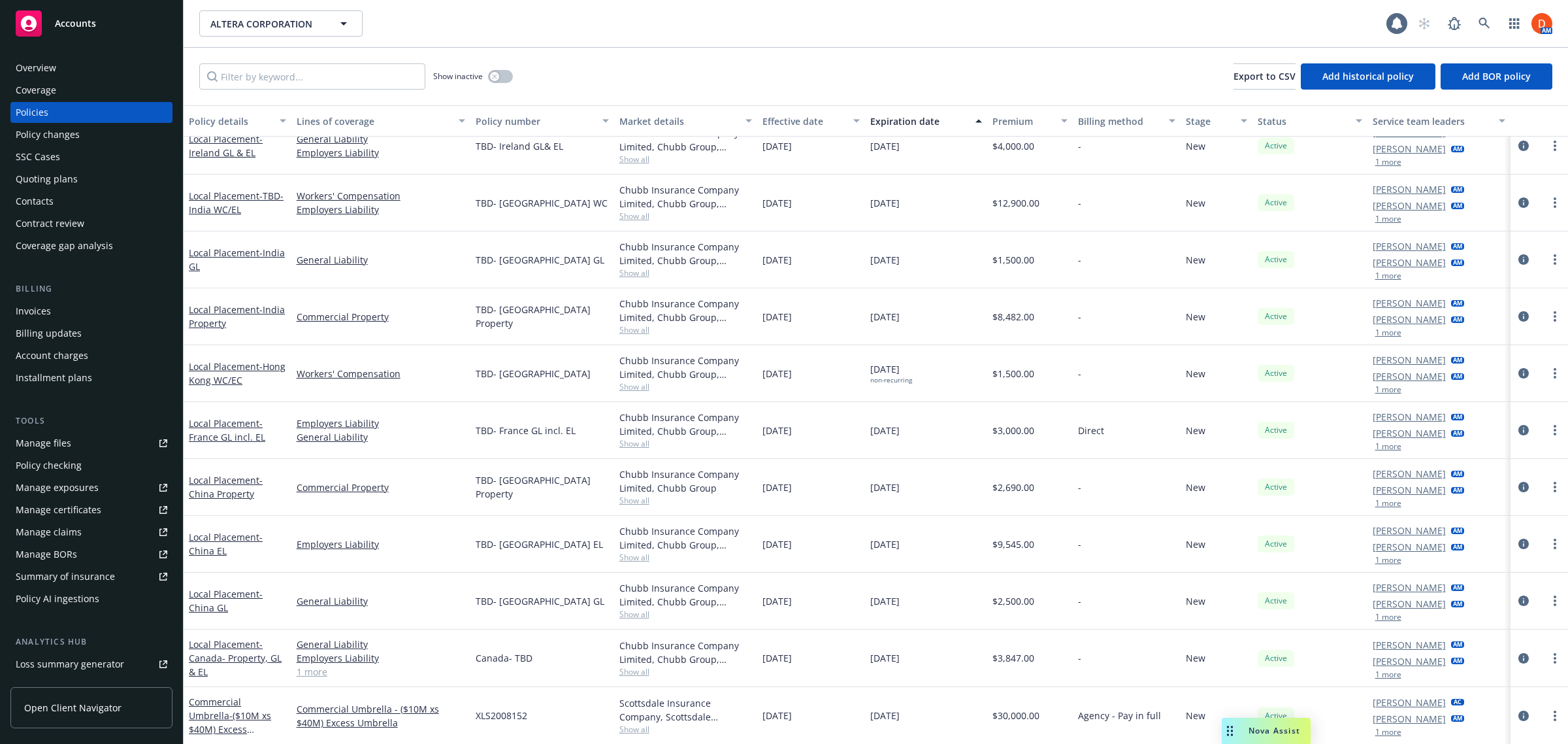
click at [59, 301] on div "Invoices" at bounding box center [91, 311] width 152 height 21
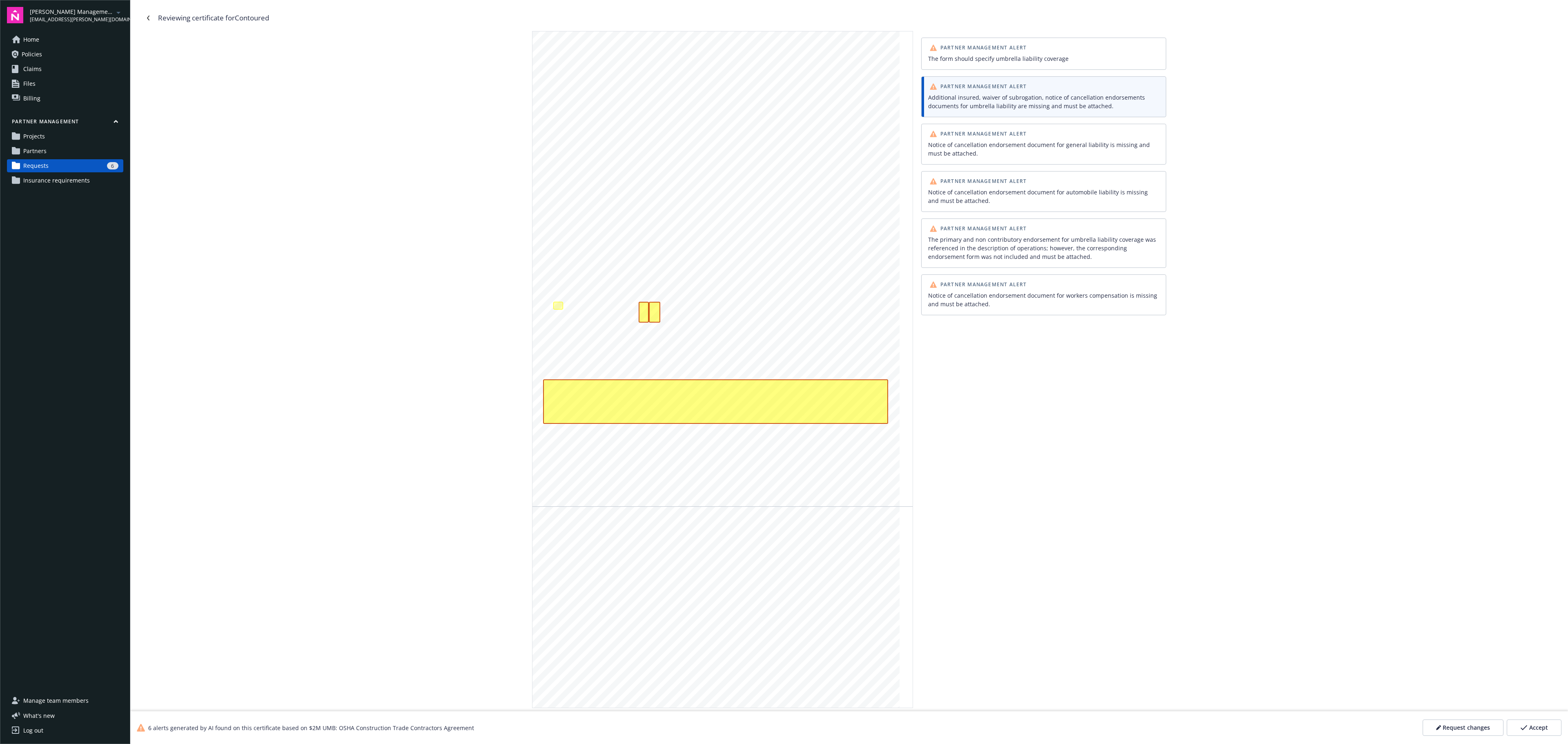
scroll to position [1418, 0]
